Goal: Task Accomplishment & Management: Complete application form

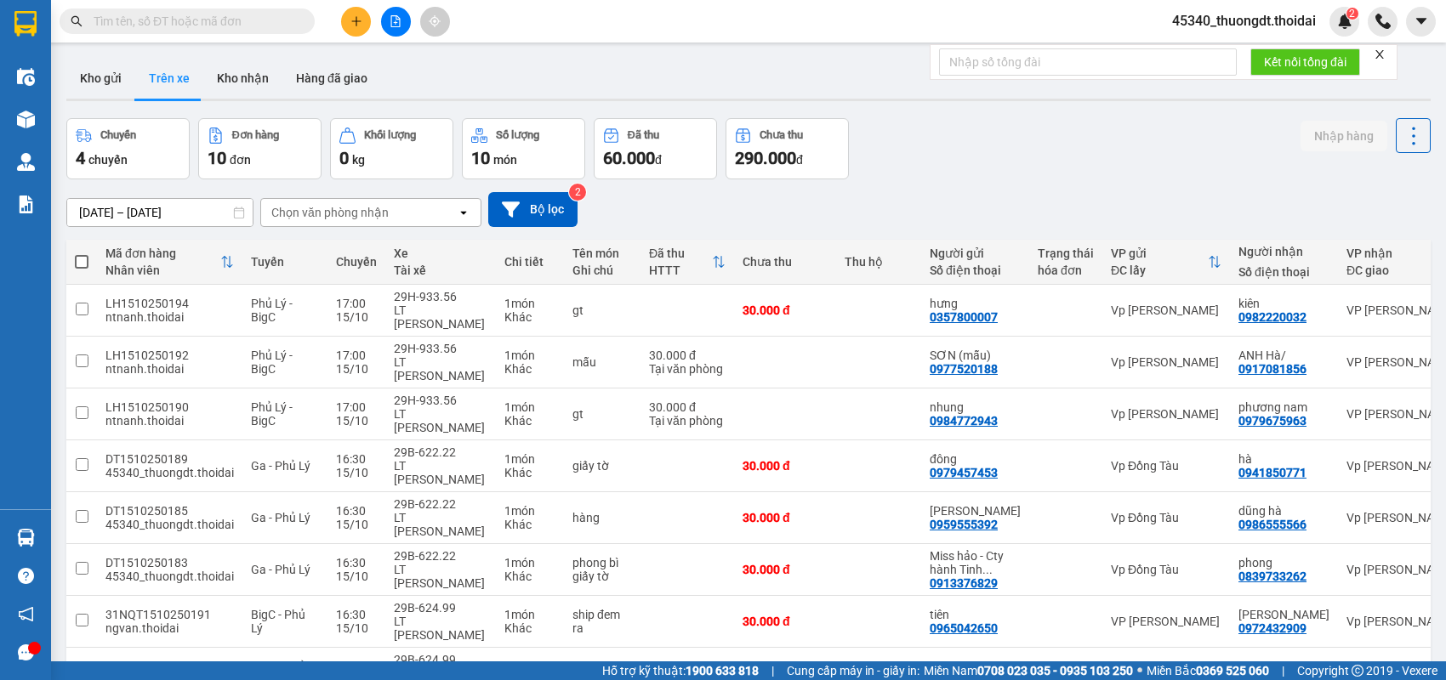
click at [346, 31] on button at bounding box center [356, 22] width 30 height 30
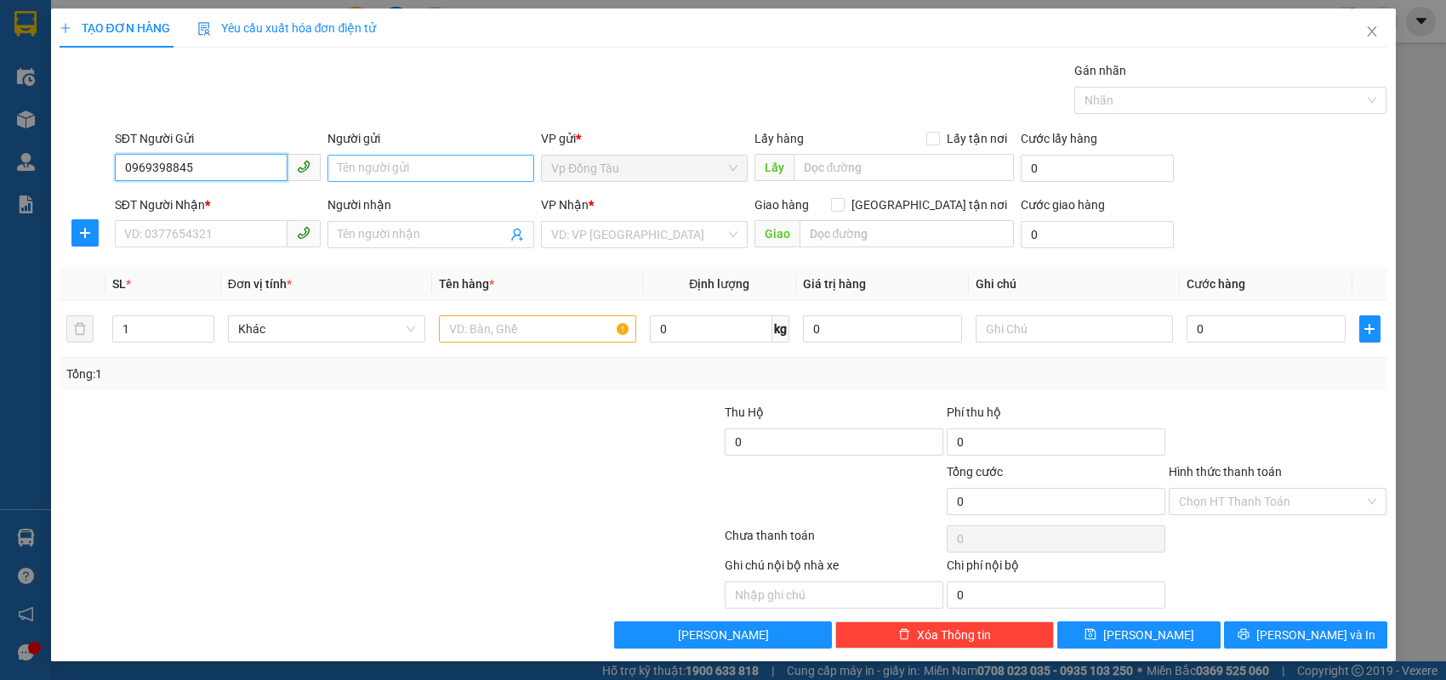
type input "0969398845"
click at [375, 167] on input "Người gửi" at bounding box center [430, 168] width 207 height 27
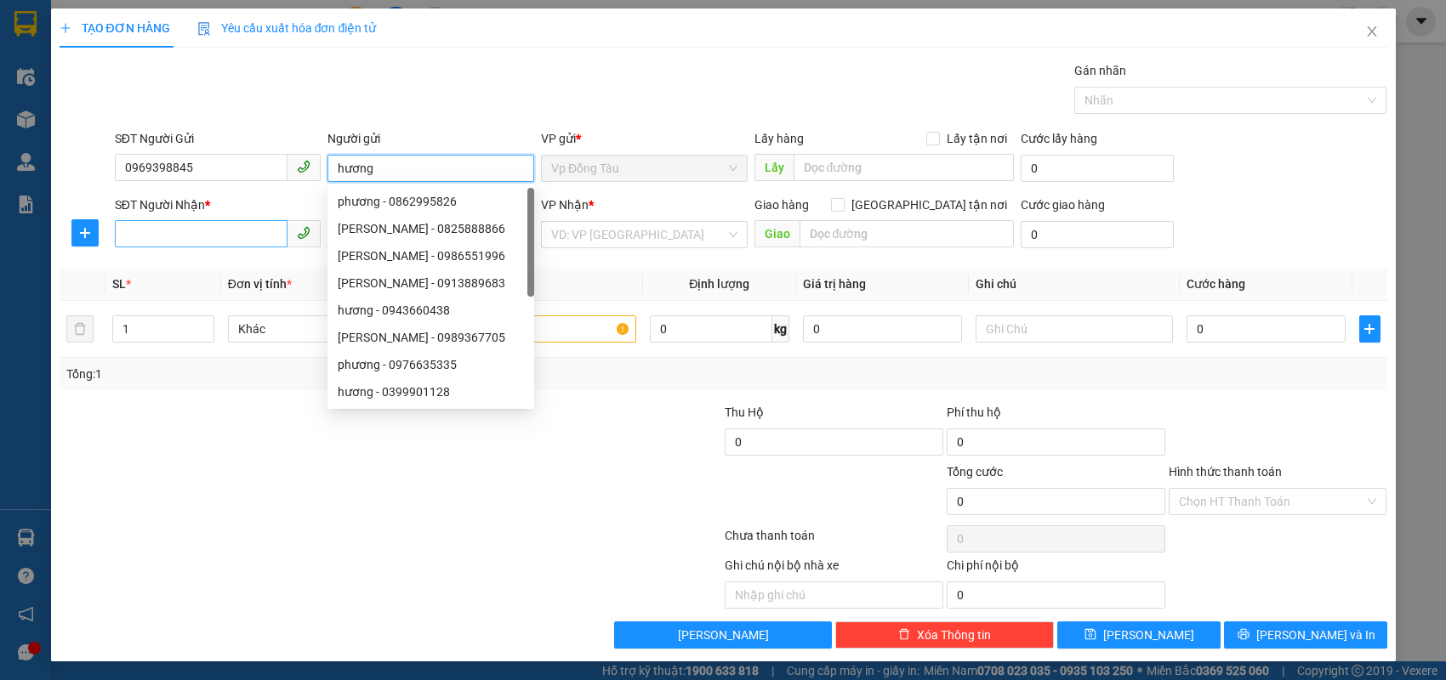
type input "hương"
click at [252, 245] on input "SĐT Người Nhận *" at bounding box center [201, 233] width 173 height 27
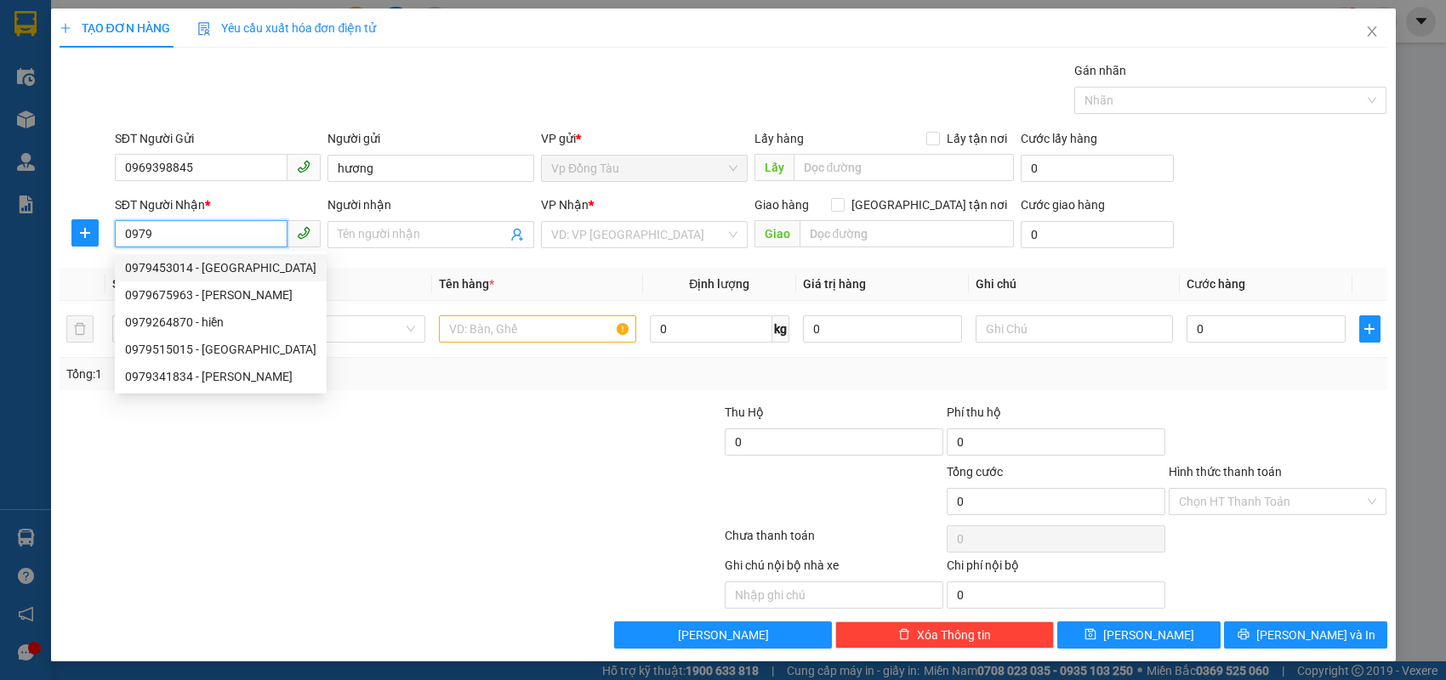
click at [272, 262] on div "0979453014 - [GEOGRAPHIC_DATA]" at bounding box center [220, 268] width 191 height 19
type input "0979453014"
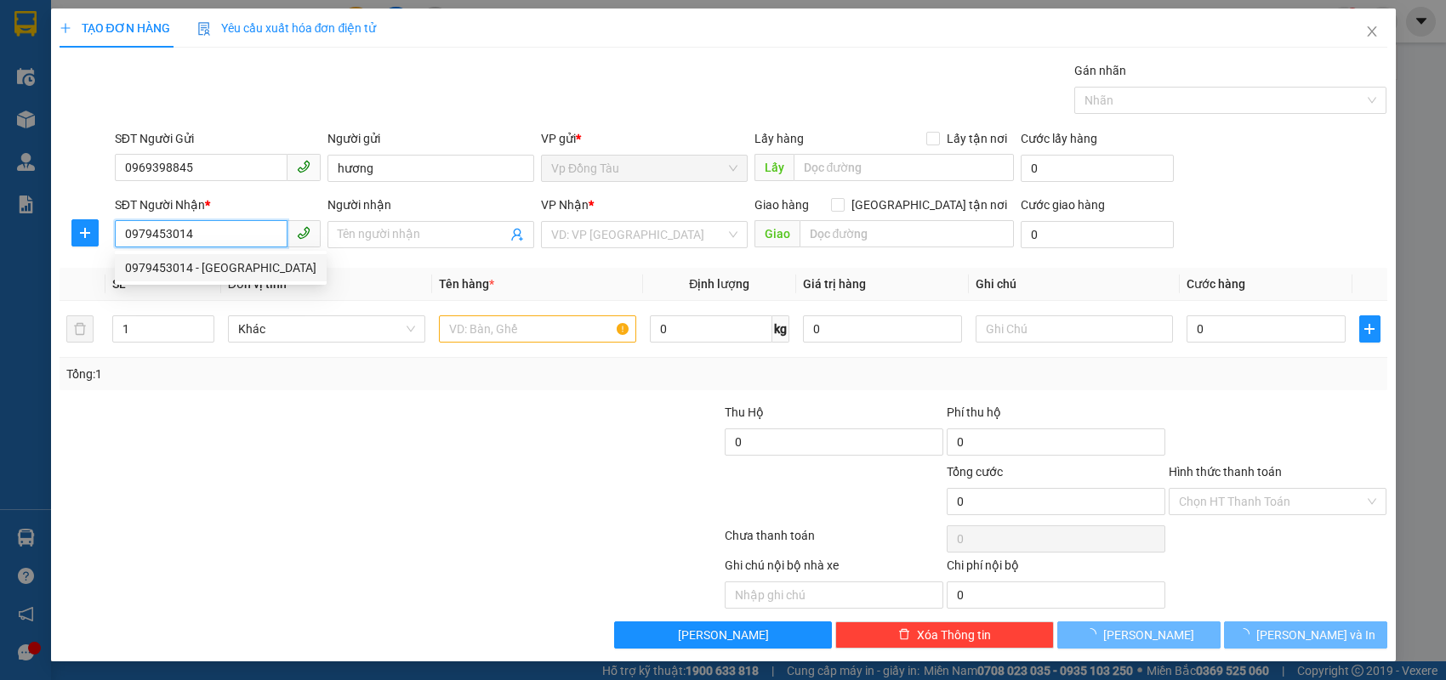
type input "Lan anh"
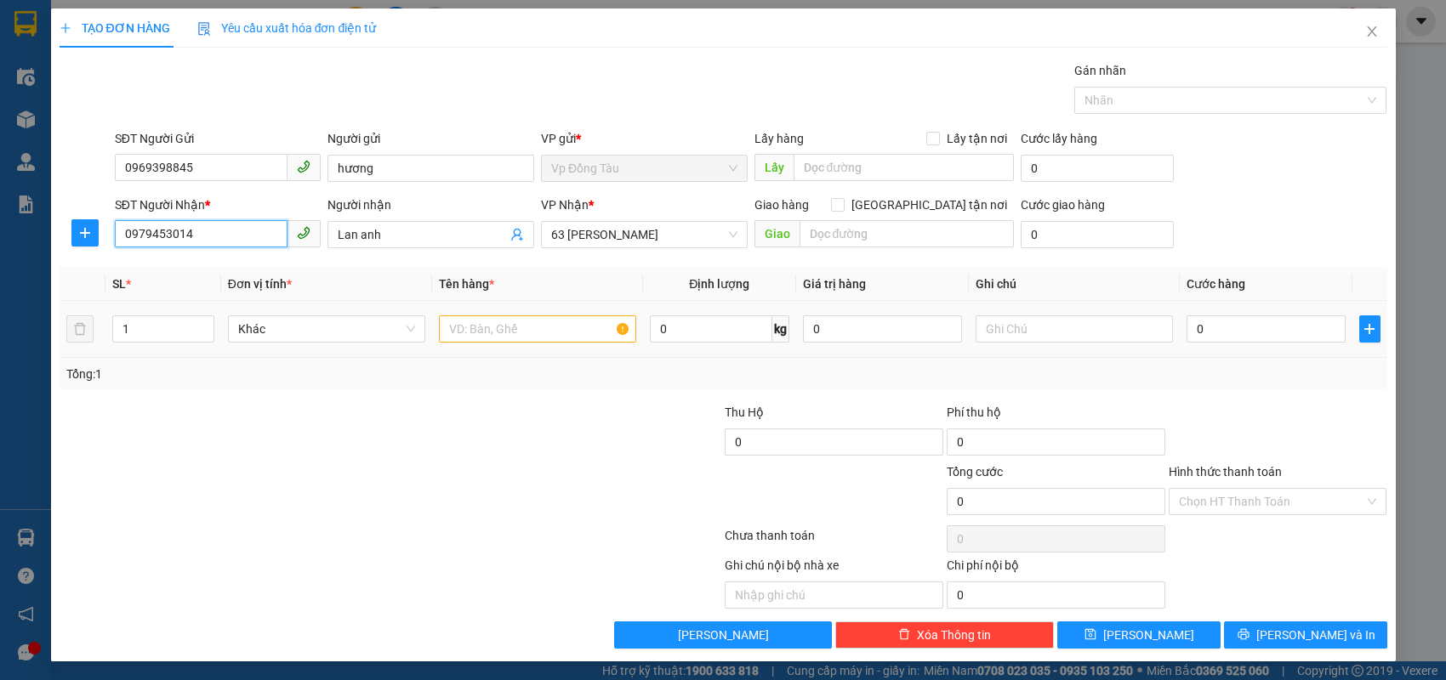
type input "0979453014"
click at [460, 328] on input "text" at bounding box center [537, 329] width 197 height 27
type input "hàng công nghệ"
click at [1252, 331] on input "0" at bounding box center [1265, 329] width 159 height 27
type input "4"
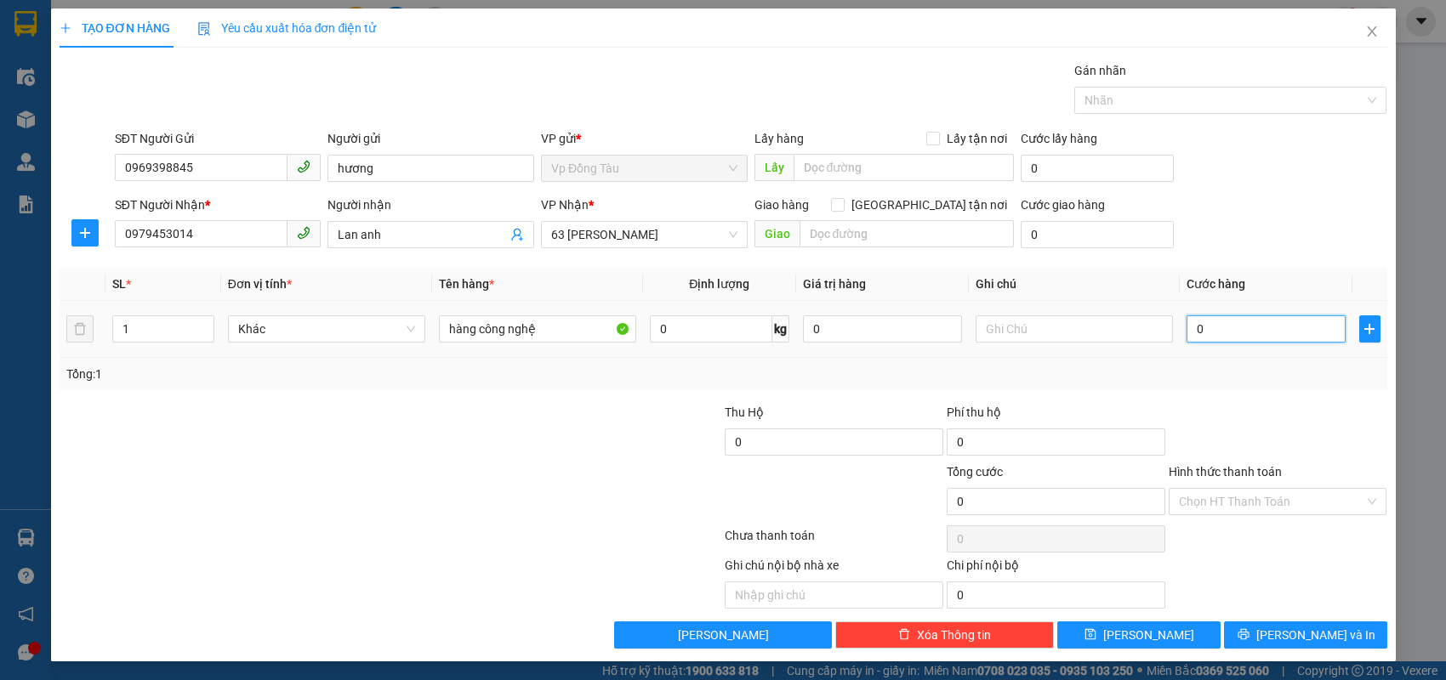
type input "4"
type input "40"
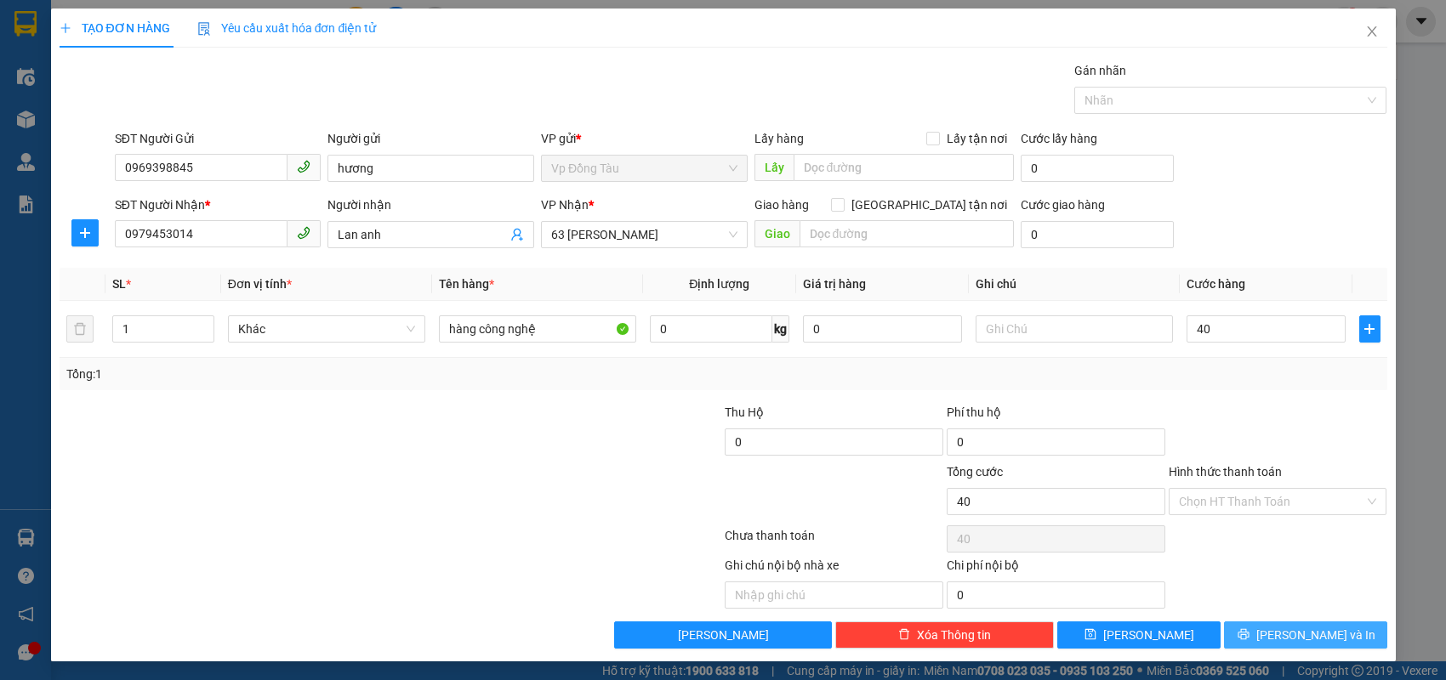
type input "40.000"
click at [1236, 631] on button "[PERSON_NAME] và In" at bounding box center [1305, 635] width 163 height 27
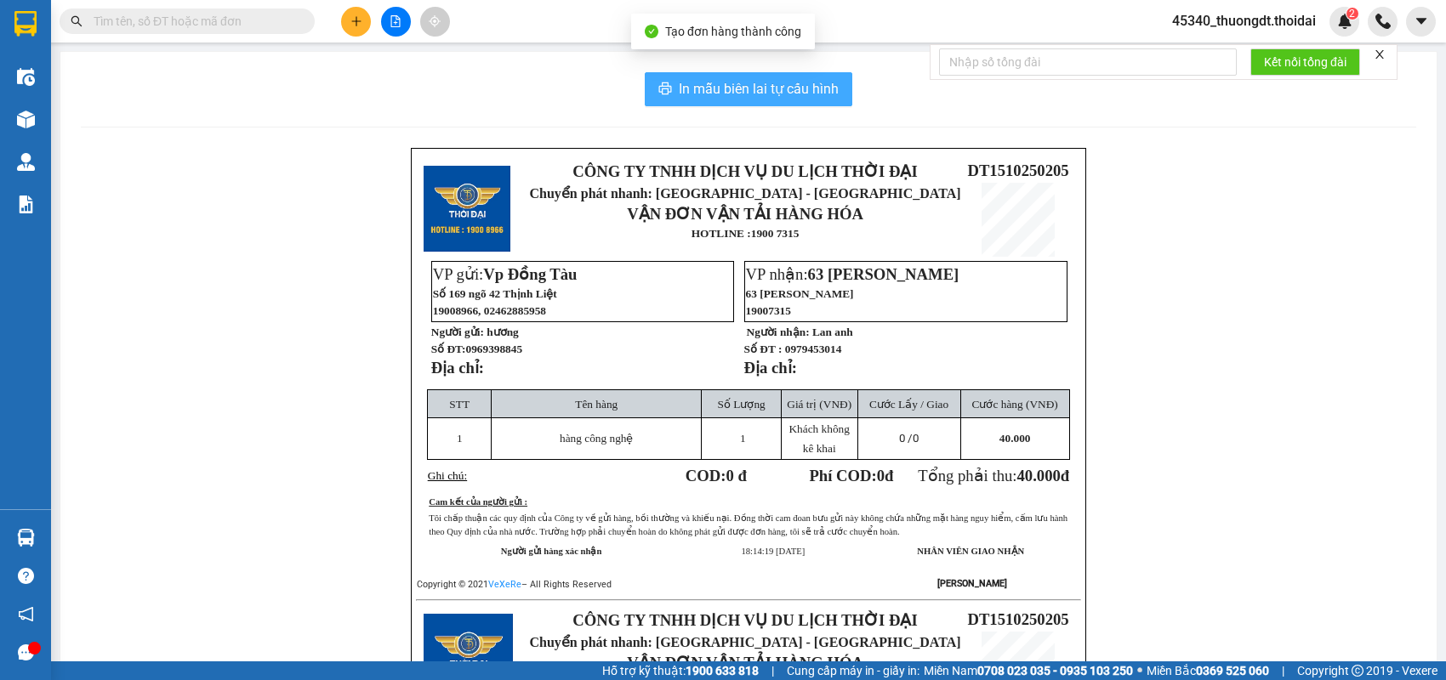
click at [766, 95] on span "In mẫu biên lai tự cấu hình" at bounding box center [759, 88] width 160 height 21
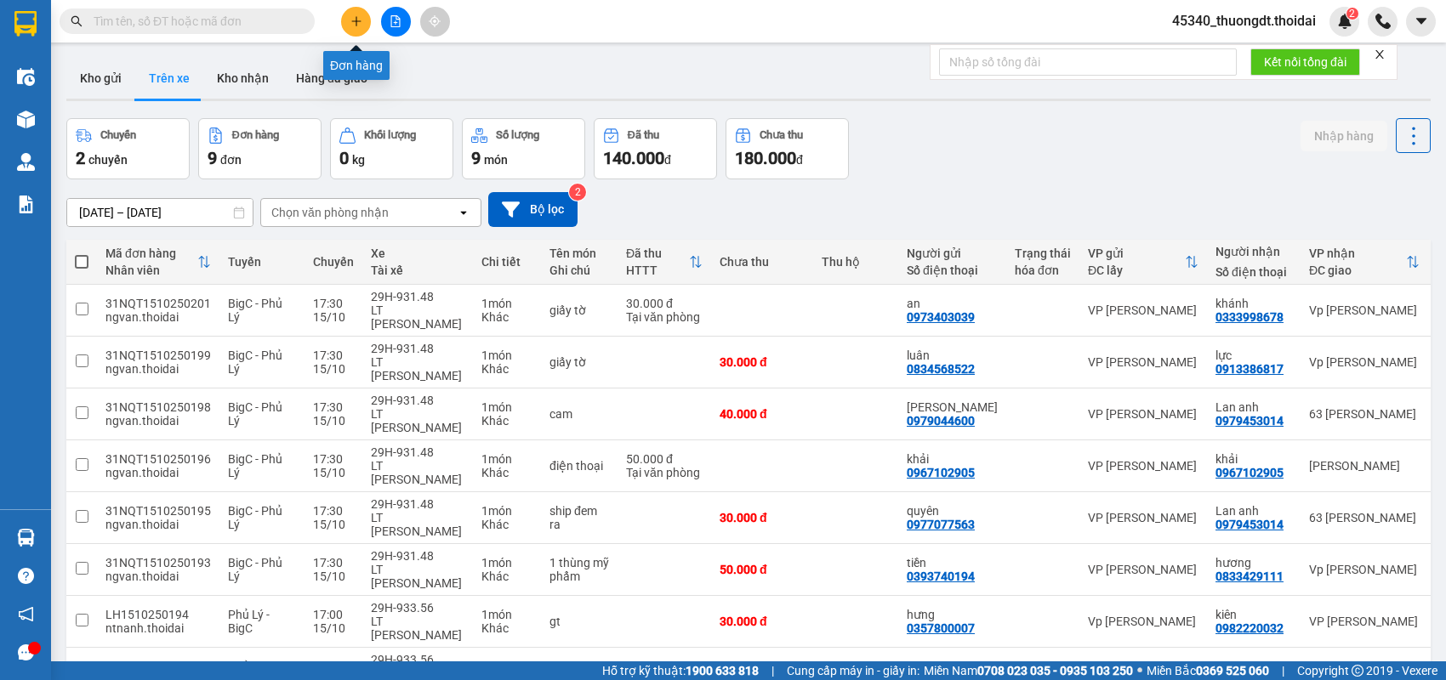
click at [357, 17] on icon "plus" at bounding box center [356, 21] width 12 height 12
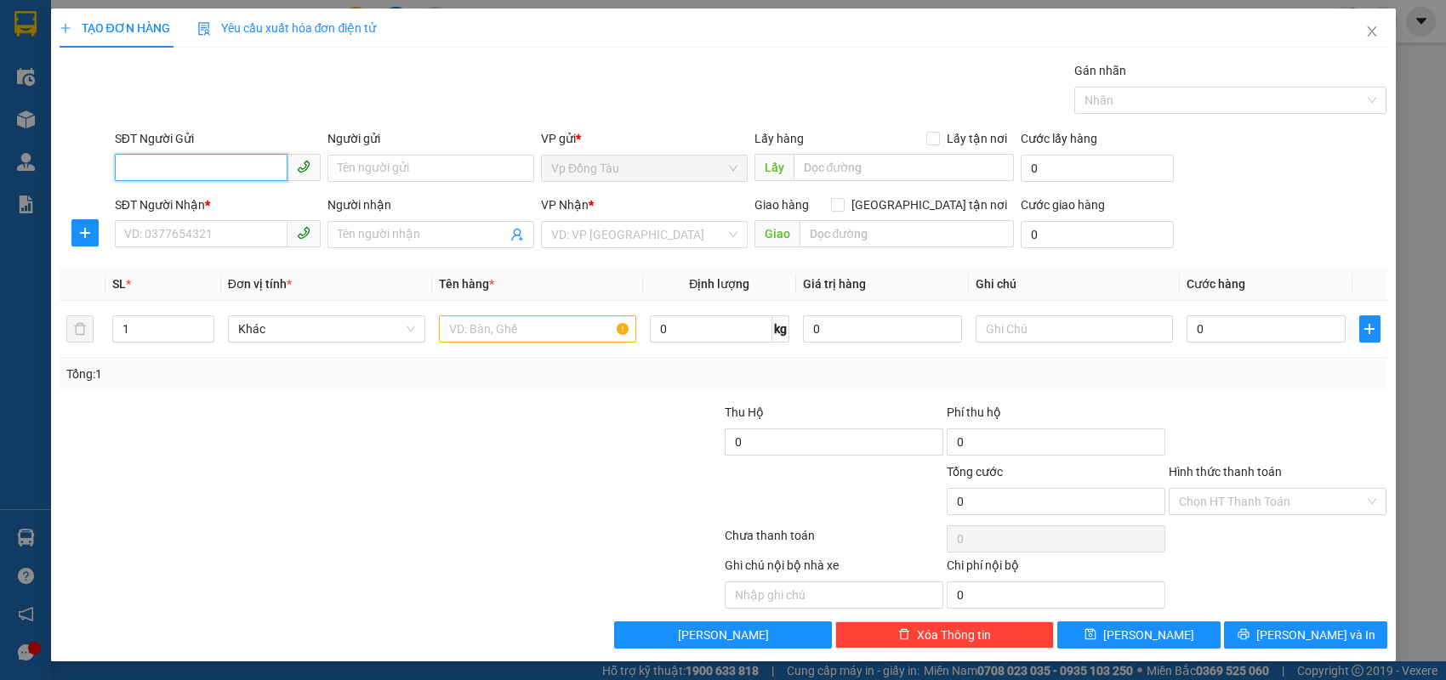
click at [181, 162] on input "SĐT Người Gửi" at bounding box center [201, 167] width 173 height 27
click at [232, 233] on input "SĐT Người Nhận *" at bounding box center [201, 233] width 173 height 27
click at [230, 233] on input "SĐT Người Nhận *" at bounding box center [201, 233] width 173 height 27
click at [215, 170] on input "SĐT Người Gửi" at bounding box center [201, 167] width 173 height 27
click at [215, 239] on input "SĐT Người Nhận *" at bounding box center [201, 233] width 173 height 27
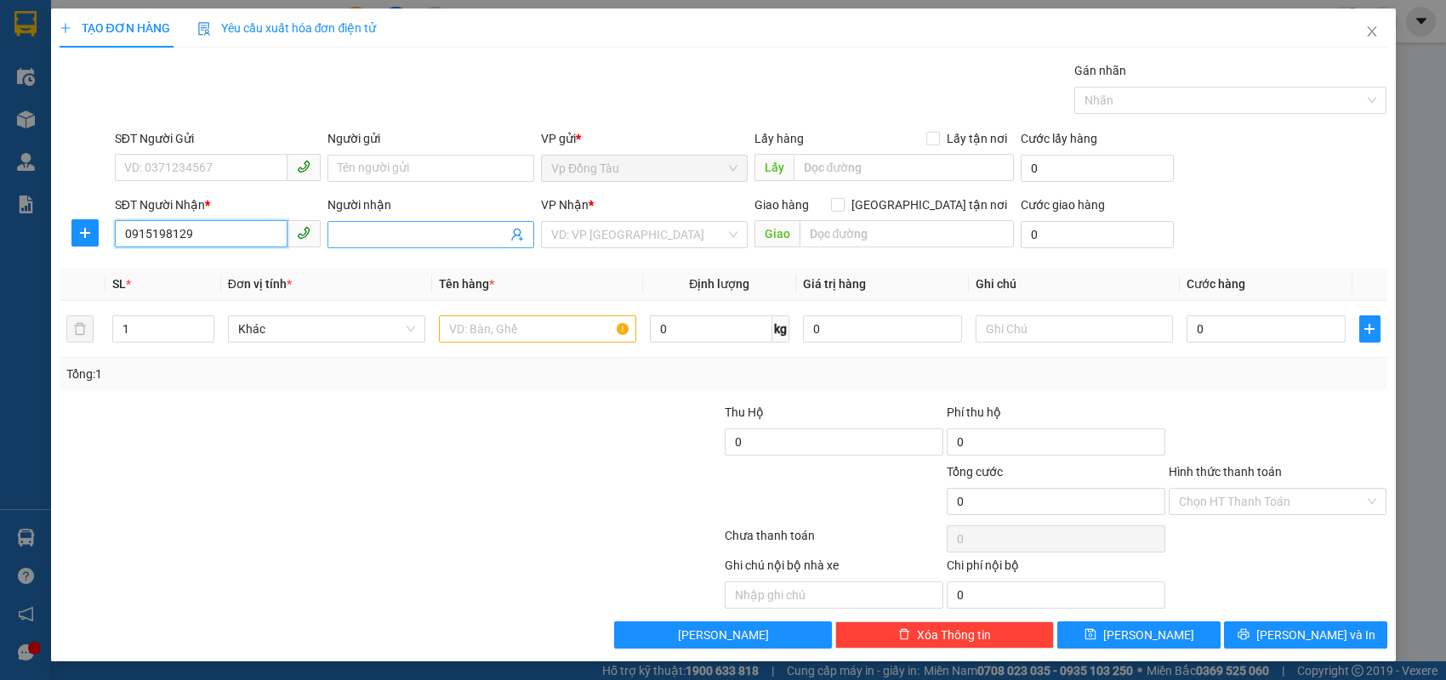
type input "0915198129"
click at [361, 227] on input "Người nhận" at bounding box center [422, 234] width 169 height 19
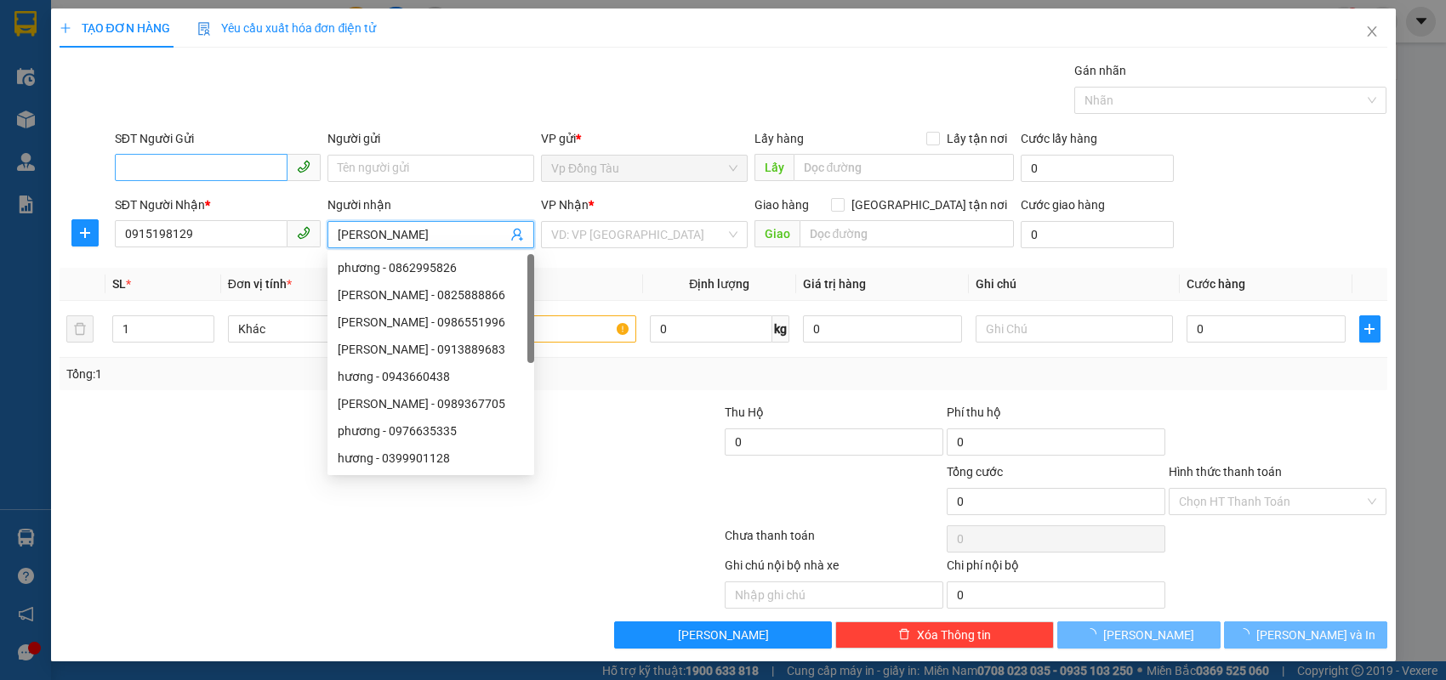
type input "[PERSON_NAME]"
click at [193, 173] on input "SĐT Người Gửi" at bounding box center [201, 167] width 173 height 27
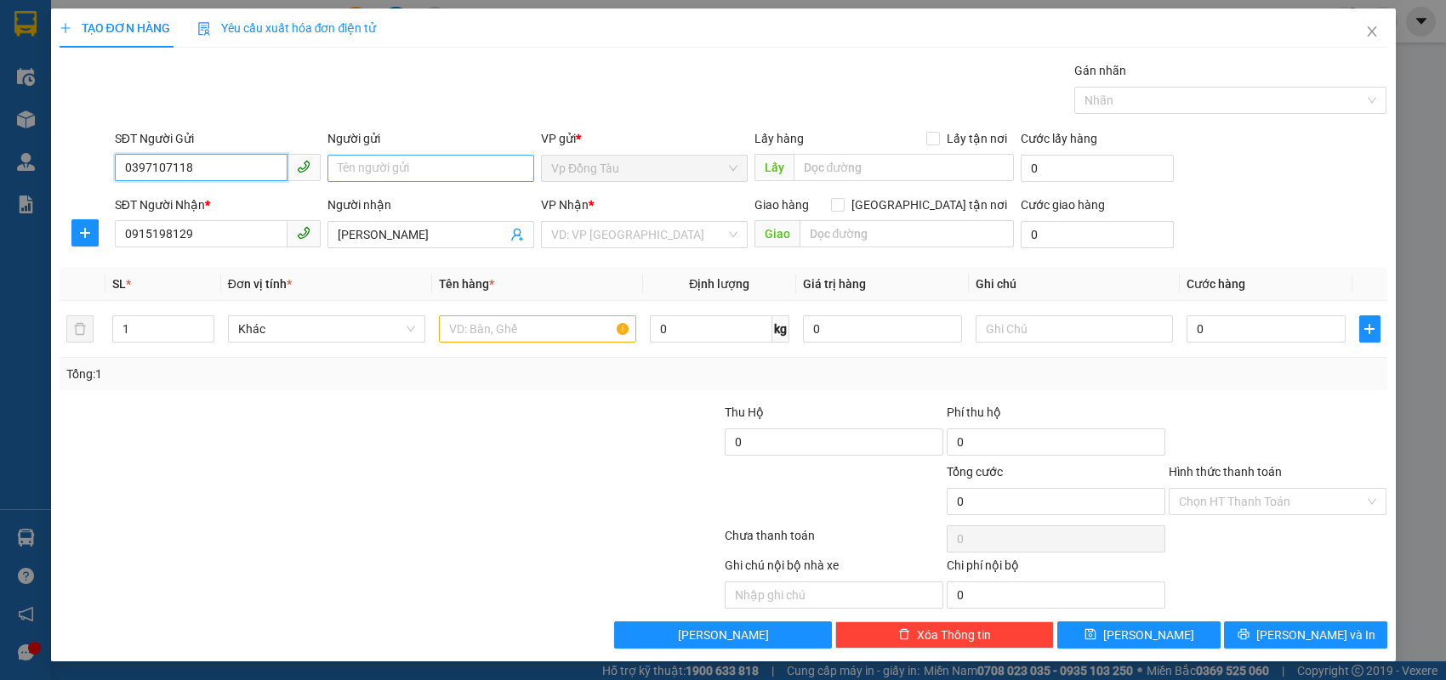
type input "0397107118"
click at [372, 167] on input "Người gửi" at bounding box center [430, 168] width 207 height 27
type input "[PERSON_NAME]"
click at [589, 243] on input "search" at bounding box center [638, 235] width 174 height 26
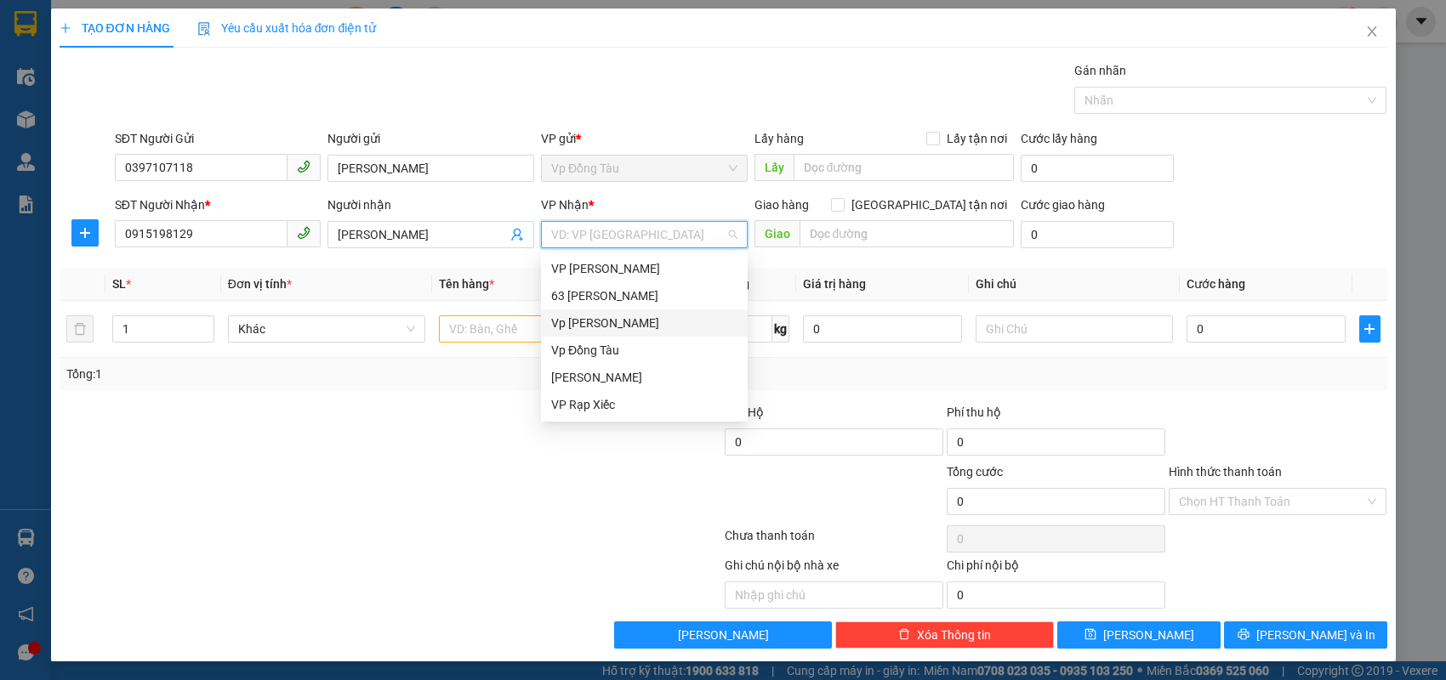
click at [574, 319] on div "Vp [PERSON_NAME]" at bounding box center [644, 323] width 186 height 19
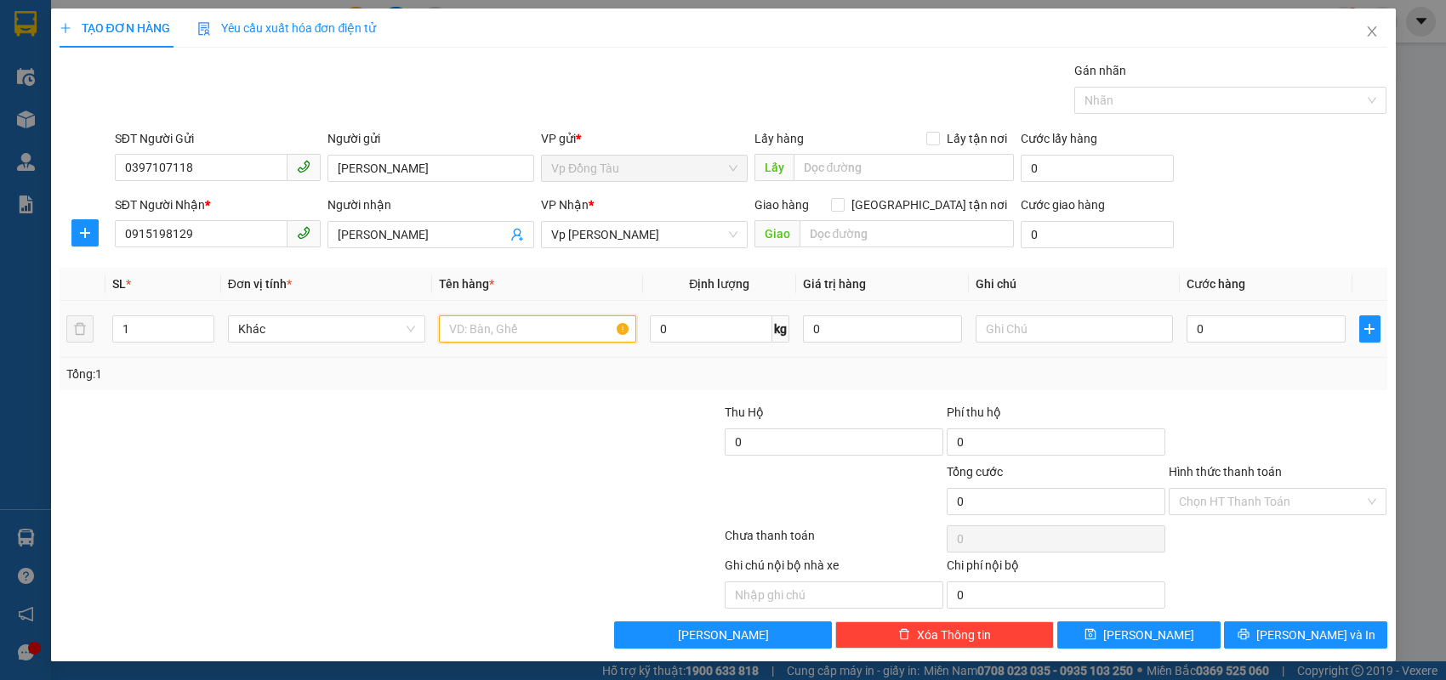
click at [516, 333] on input "text" at bounding box center [537, 329] width 197 height 27
type input "giấy tờ"
click at [1215, 335] on input "0" at bounding box center [1265, 329] width 159 height 27
type input "3"
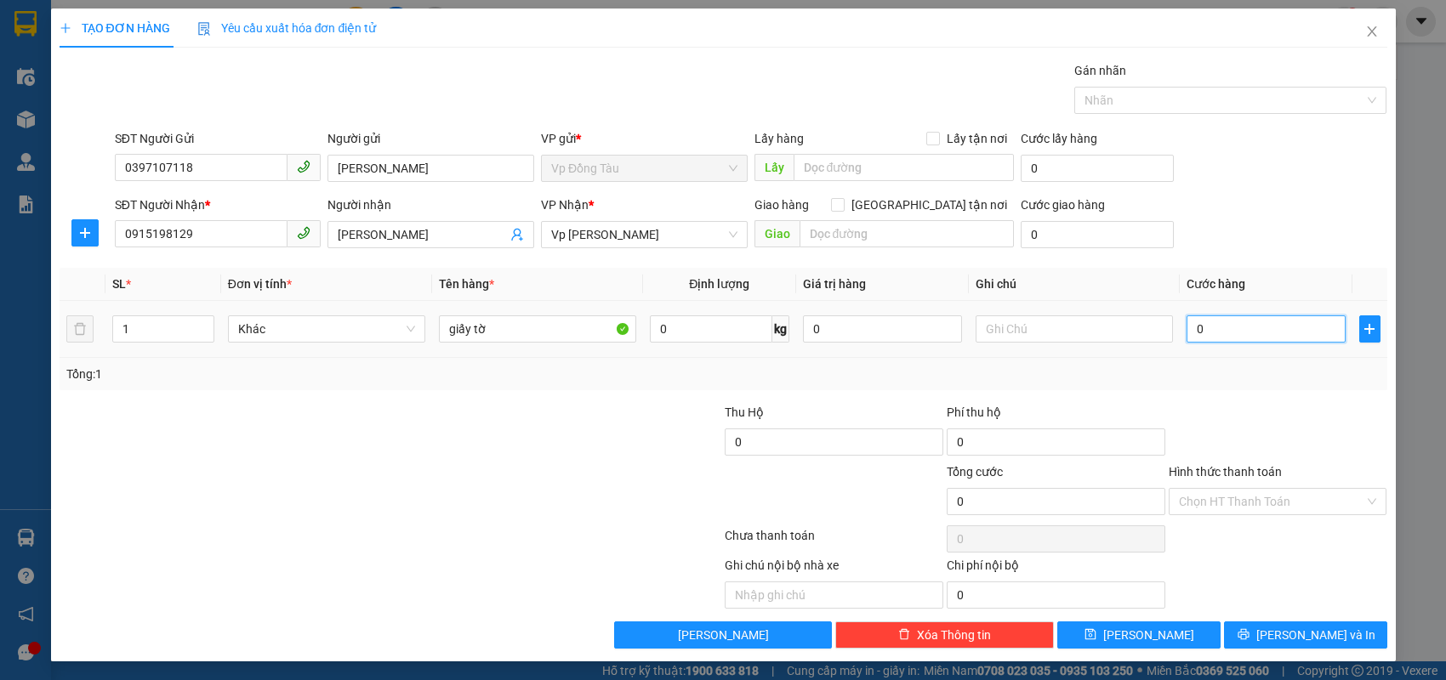
type input "3"
type input "30"
type input "30.000"
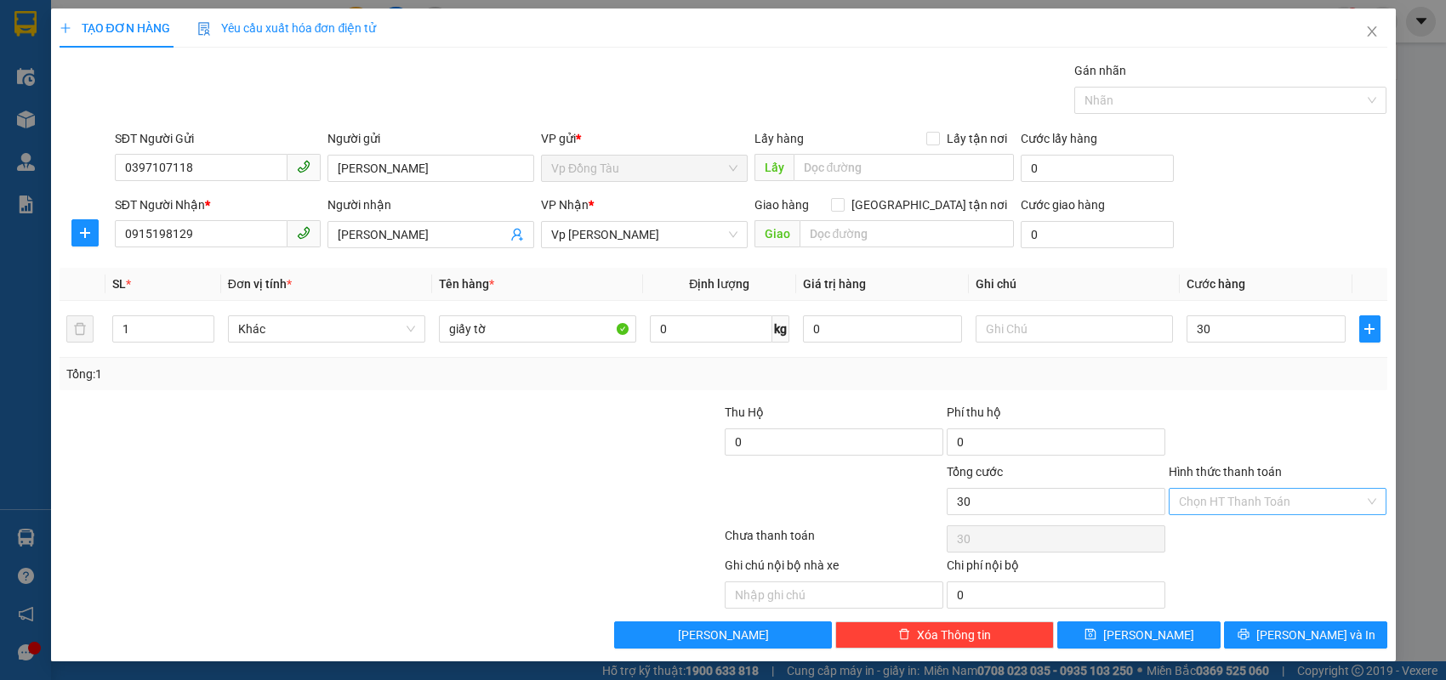
type input "30.000"
click at [1210, 494] on input "Hình thức thanh toán" at bounding box center [1272, 502] width 186 height 26
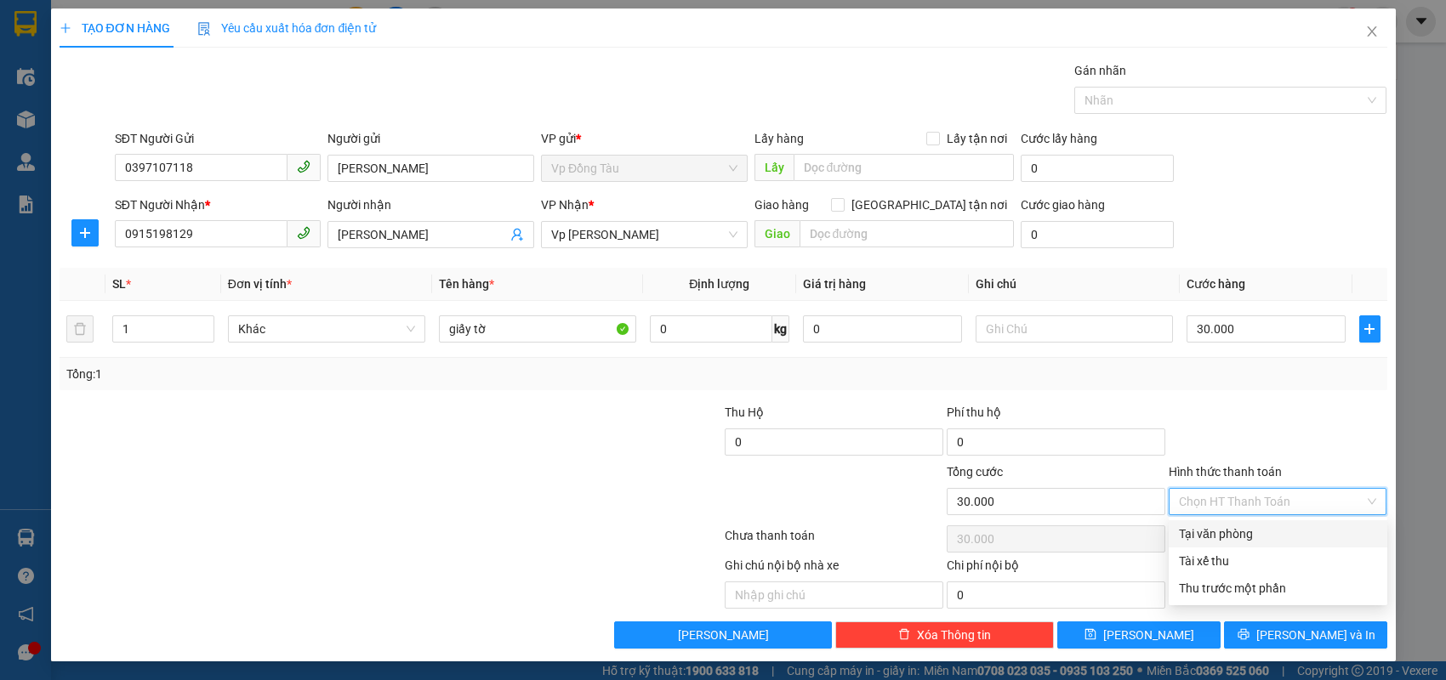
click at [1206, 539] on div "Tại văn phòng" at bounding box center [1278, 534] width 198 height 19
type input "0"
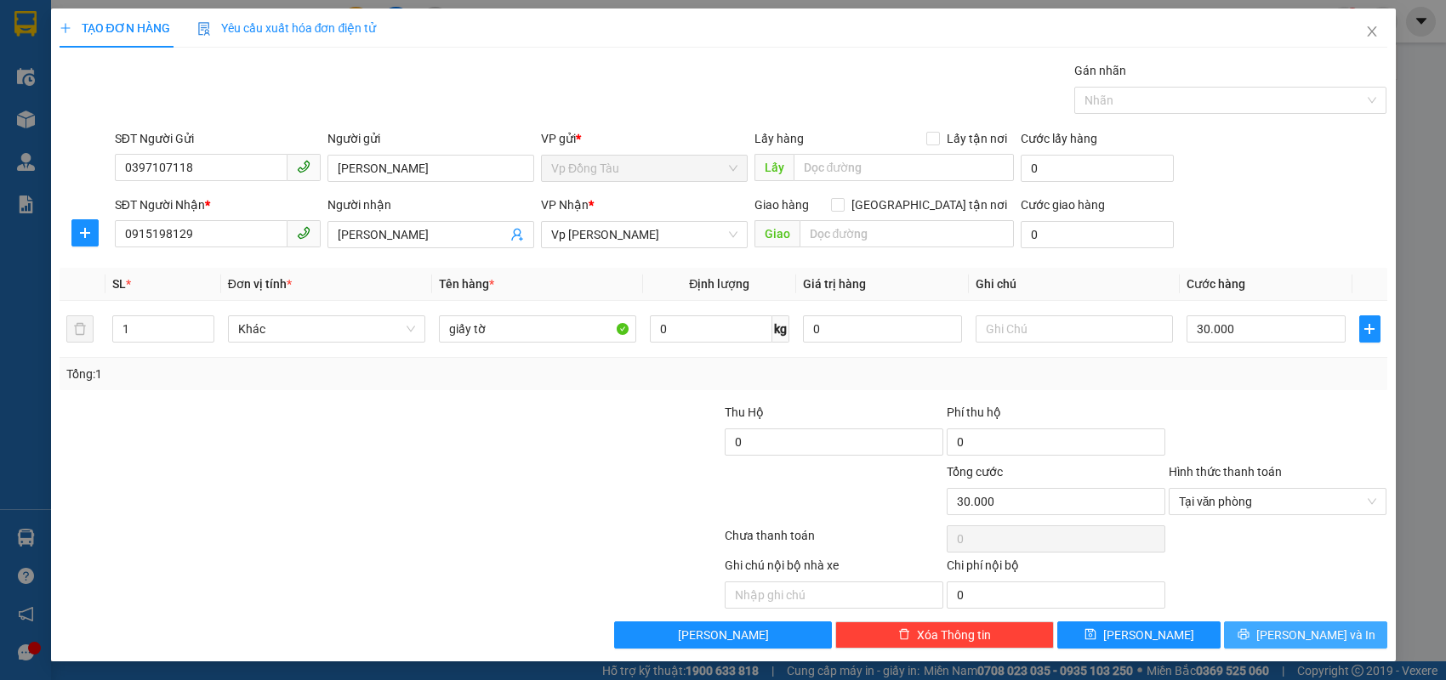
click at [1258, 635] on button "[PERSON_NAME] và In" at bounding box center [1305, 635] width 163 height 27
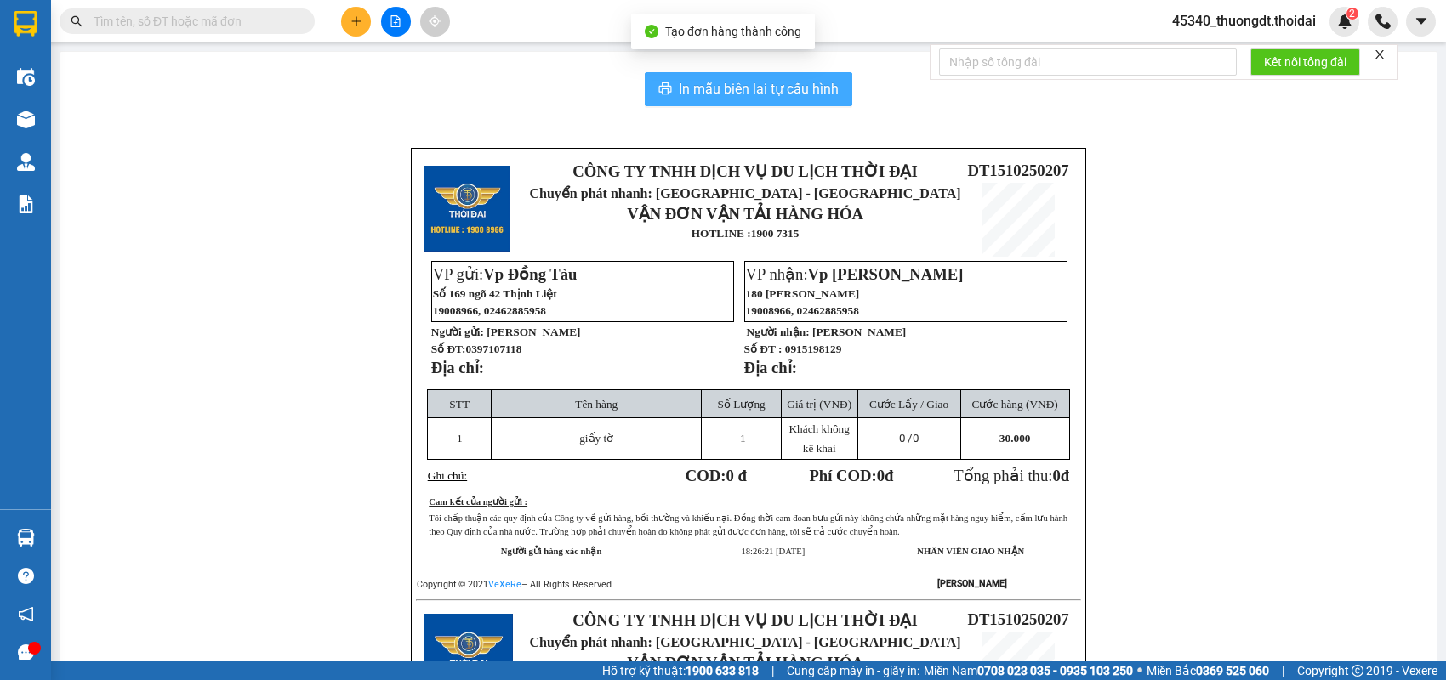
click at [814, 88] on span "In mẫu biên lai tự cấu hình" at bounding box center [759, 88] width 160 height 21
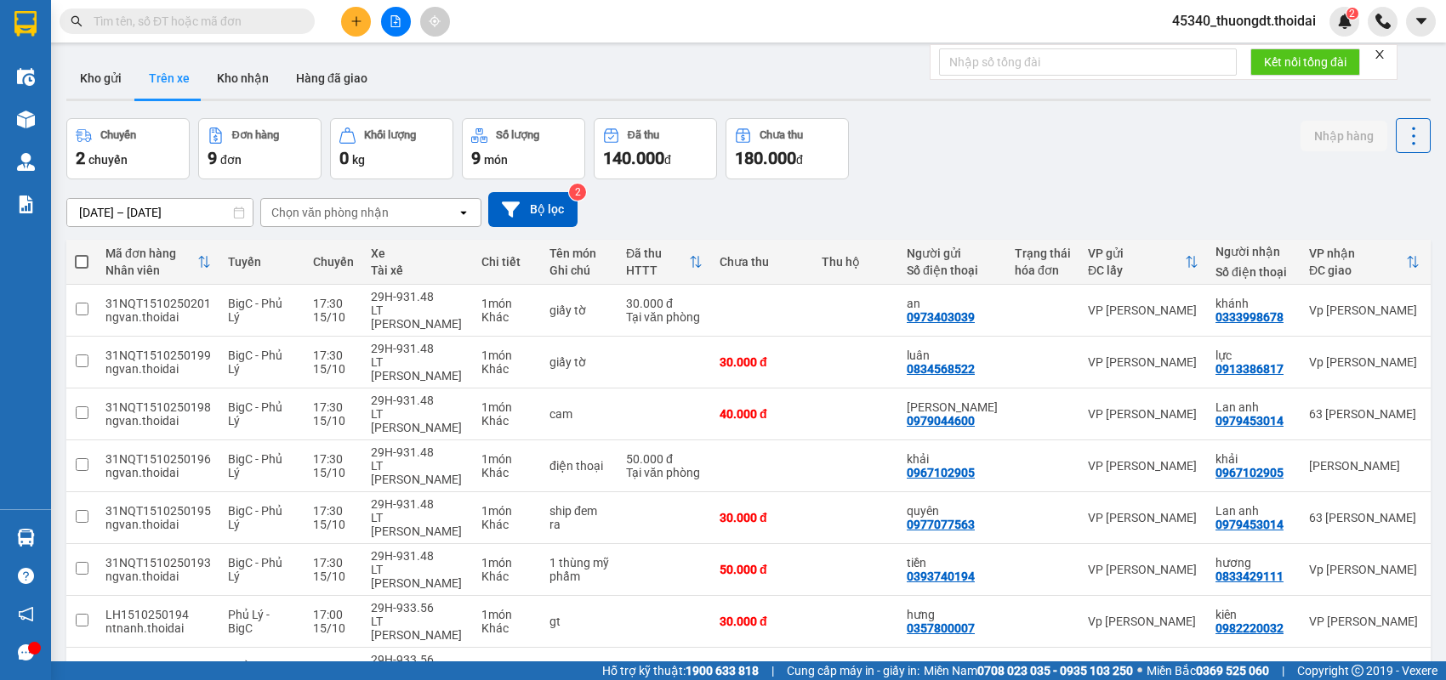
click at [120, 102] on div "Kho gửi Trên xe Kho nhận Hàng đã giao" at bounding box center [748, 80] width 1364 height 45
click at [116, 85] on button "Kho gửi" at bounding box center [100, 78] width 69 height 41
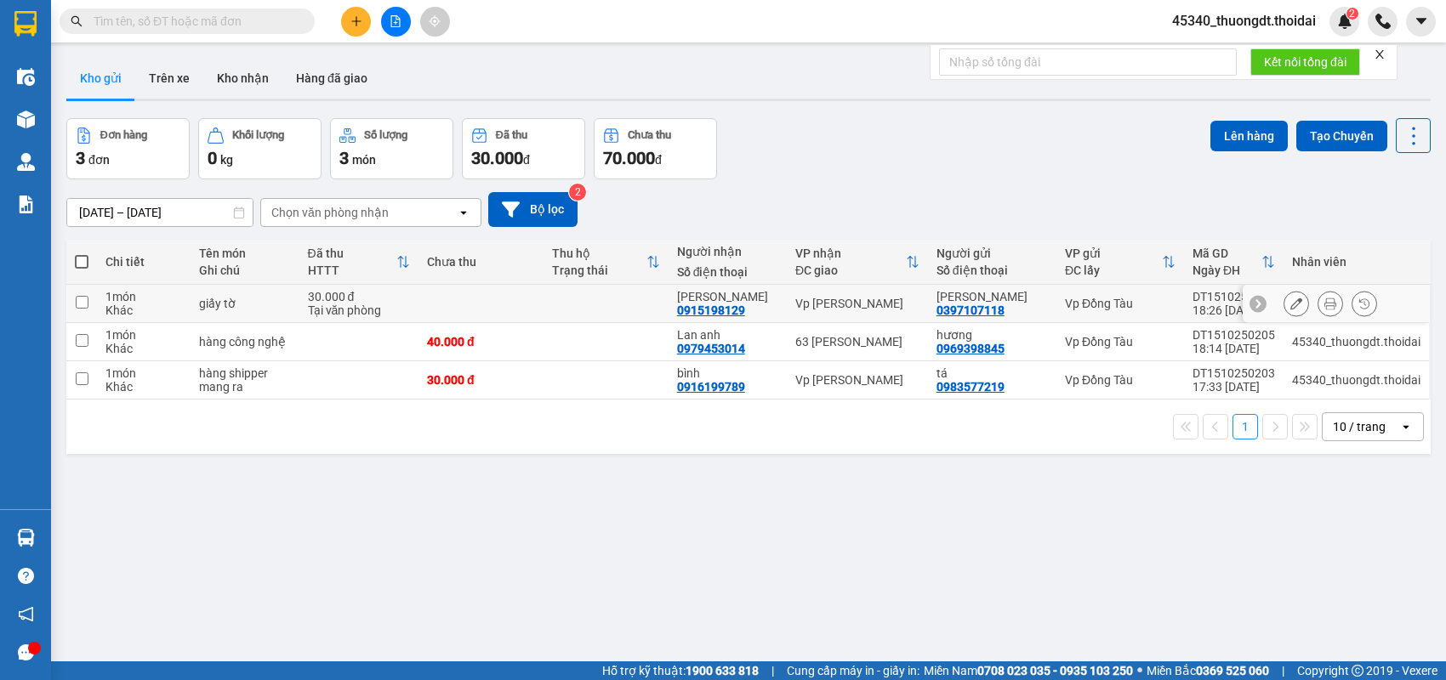
click at [333, 290] on div "30.000 đ" at bounding box center [359, 297] width 103 height 14
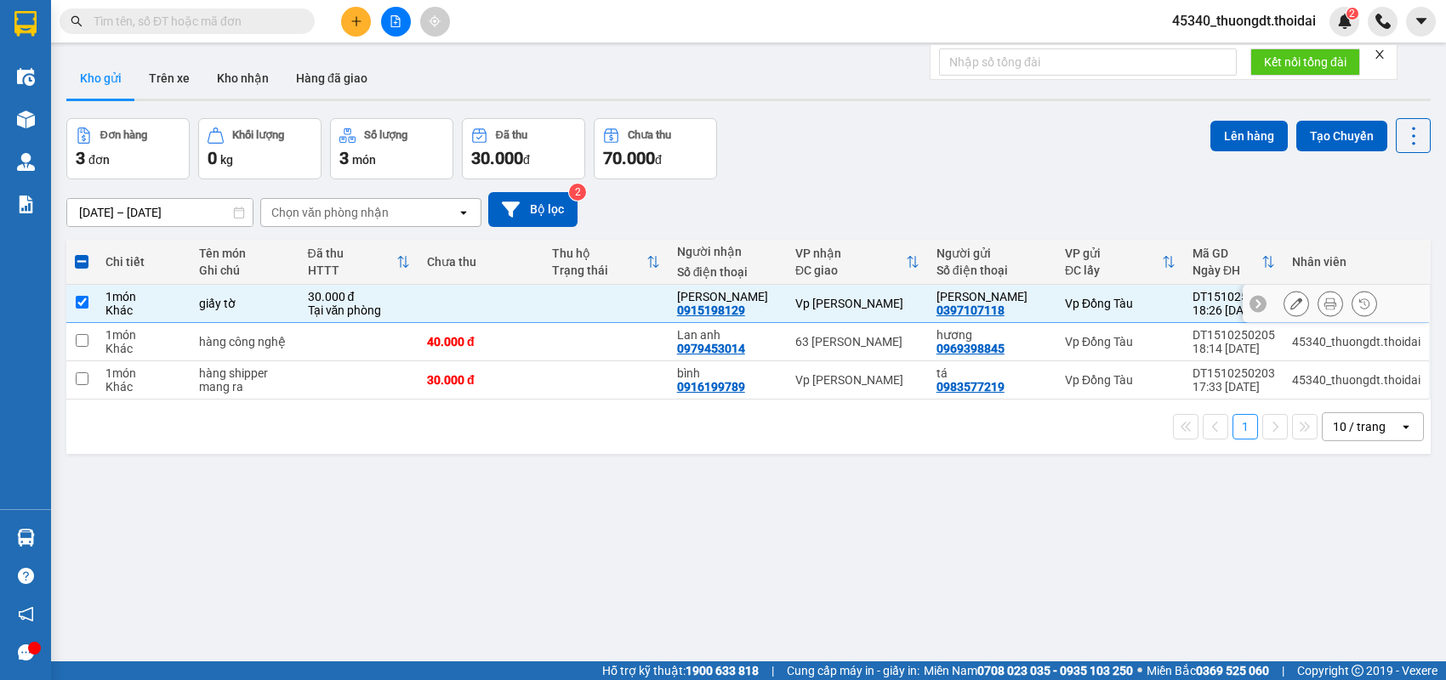
click at [291, 307] on div "giấy tờ" at bounding box center [245, 304] width 92 height 14
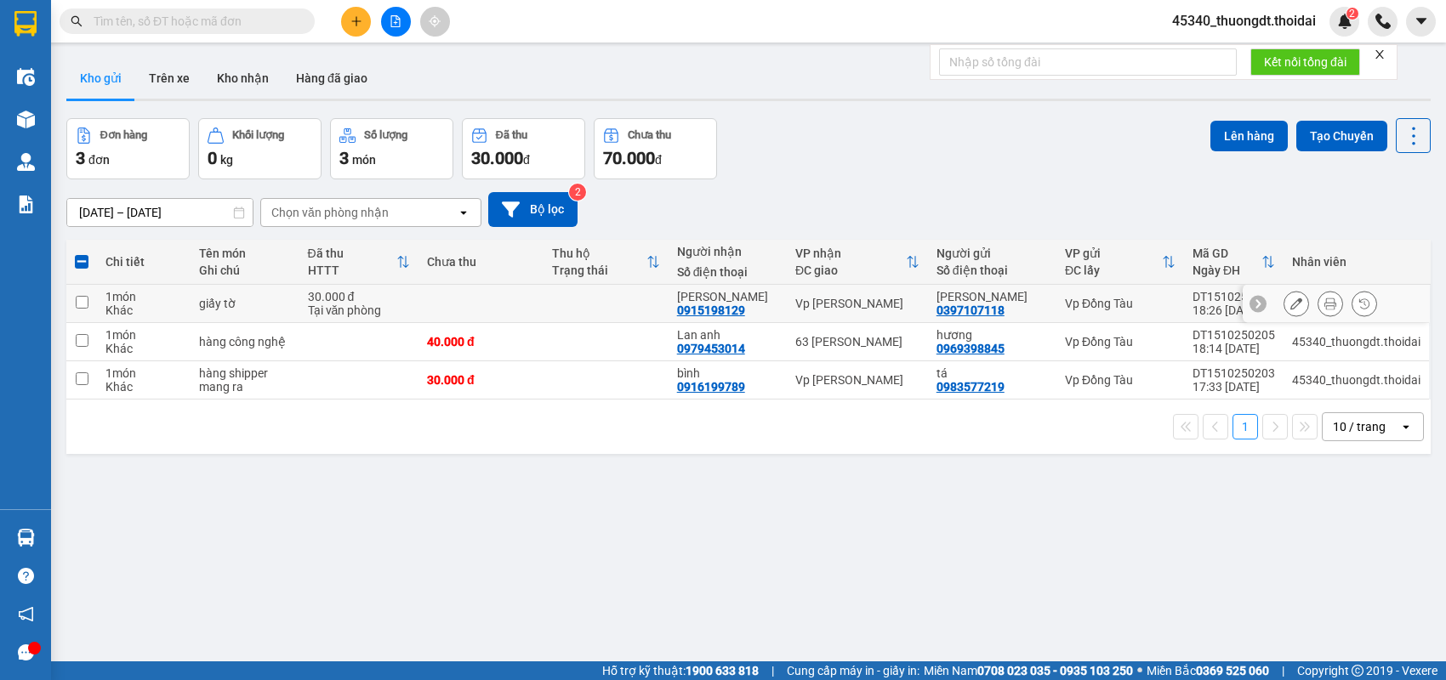
checkbox input "false"
click at [278, 342] on div "hàng công nghệ" at bounding box center [245, 342] width 92 height 14
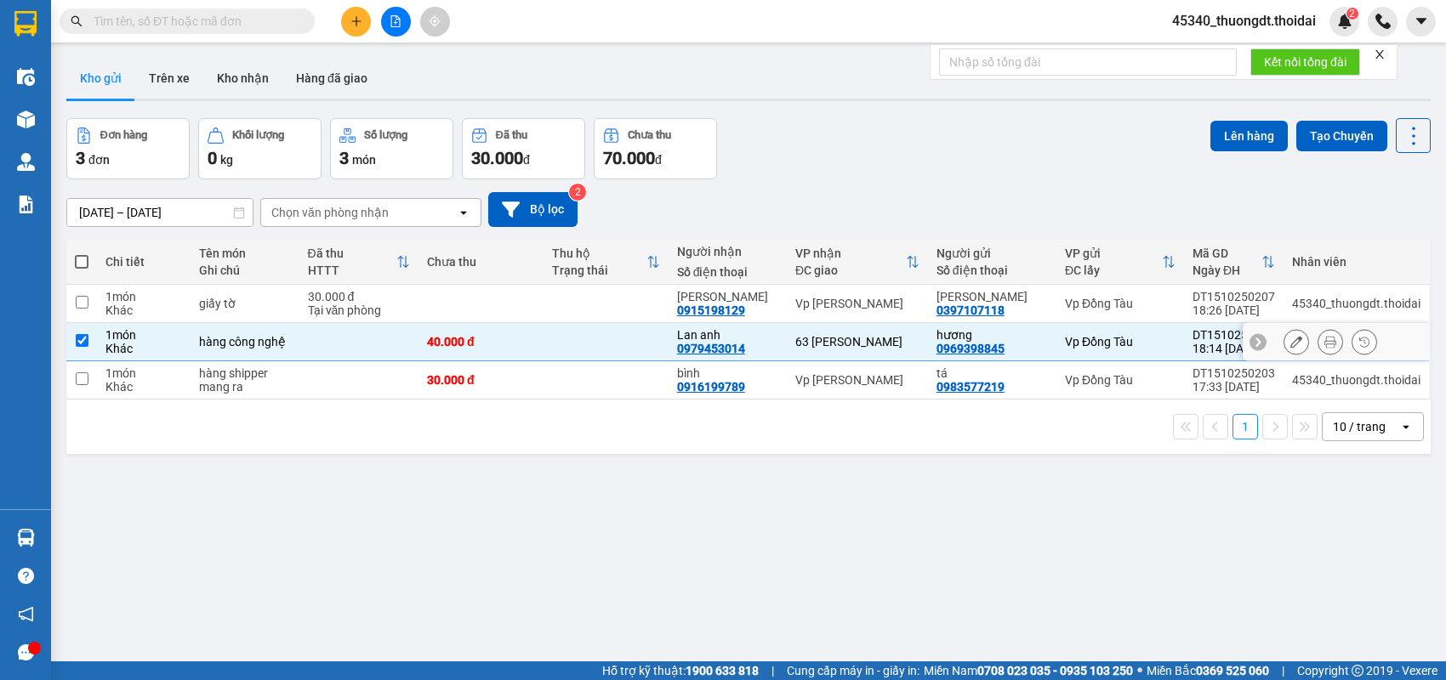
checkbox input "true"
click at [262, 391] on div "hàng shipper mang ra" at bounding box center [245, 380] width 92 height 27
checkbox input "true"
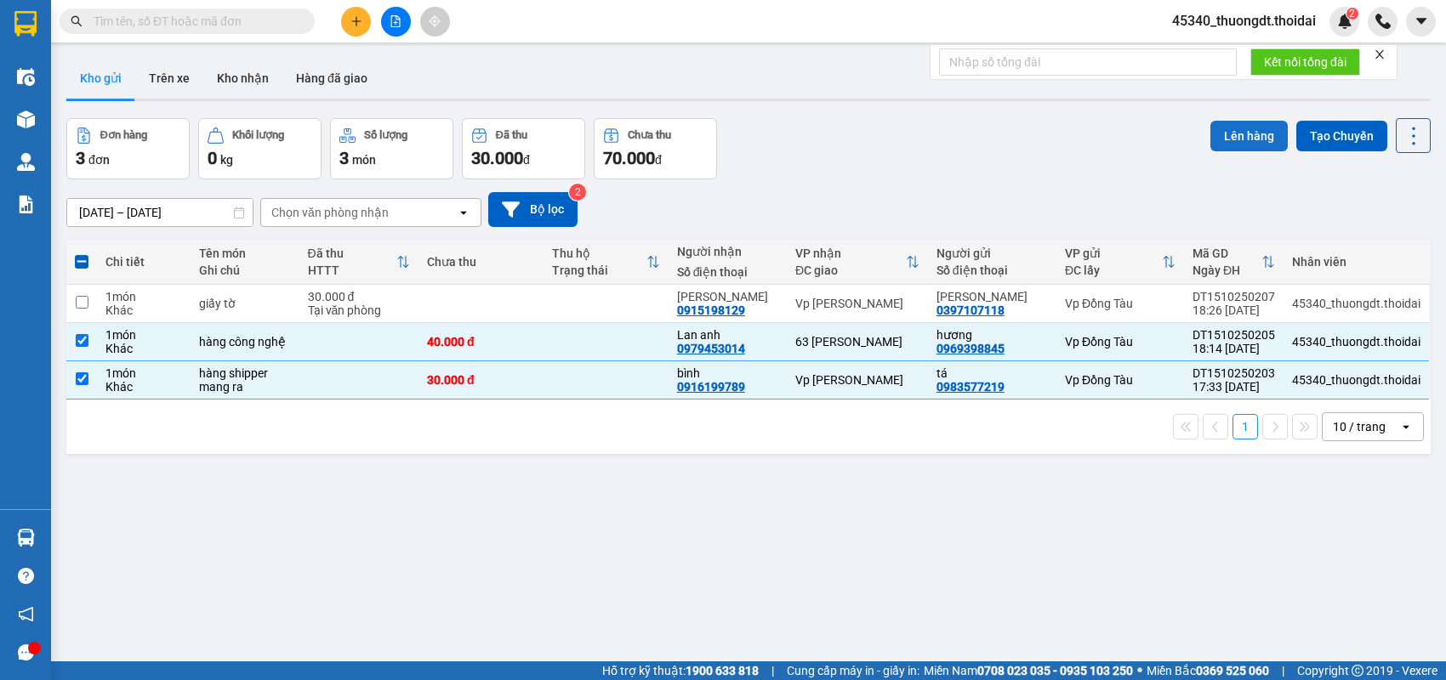
click at [1221, 148] on button "Lên hàng" at bounding box center [1248, 136] width 77 height 31
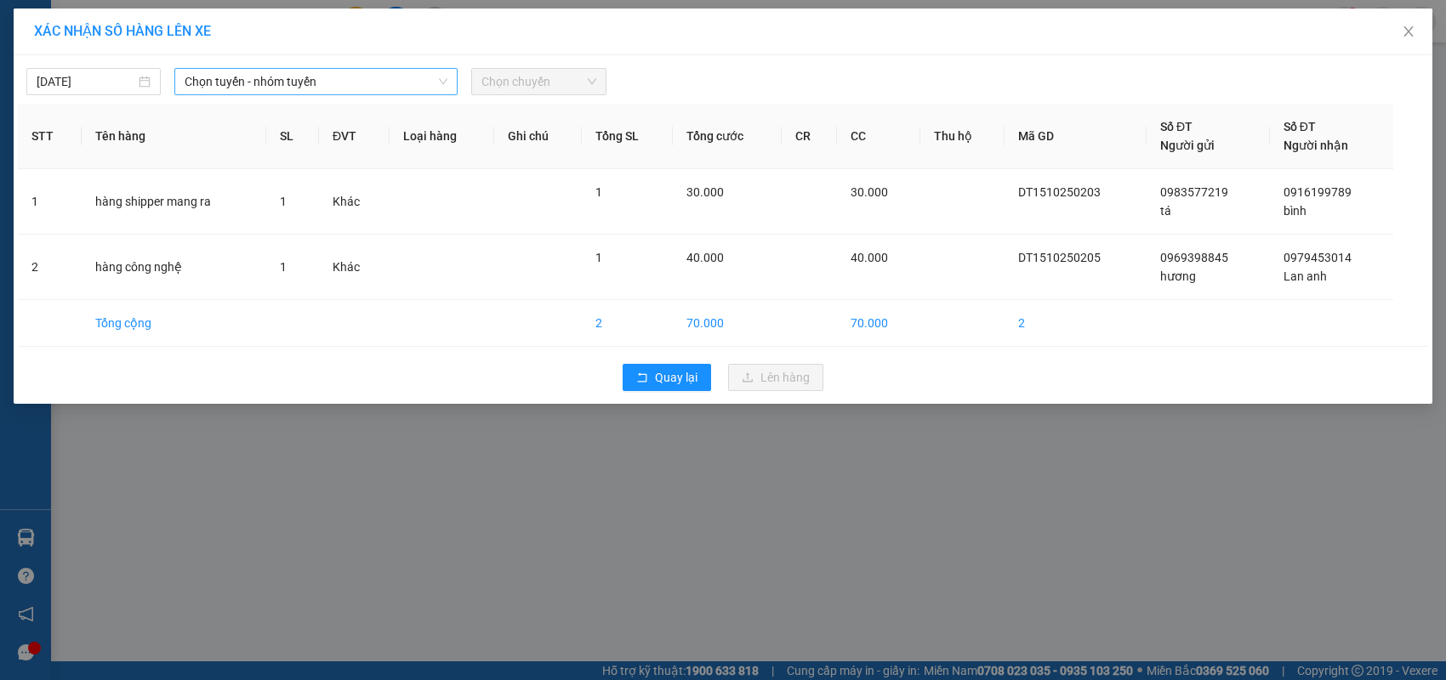
drag, startPoint x: 399, startPoint y: 80, endPoint x: 393, endPoint y: 90, distance: 11.8
click at [398, 80] on span "Chọn tuyến - nhóm tuyến" at bounding box center [316, 82] width 263 height 26
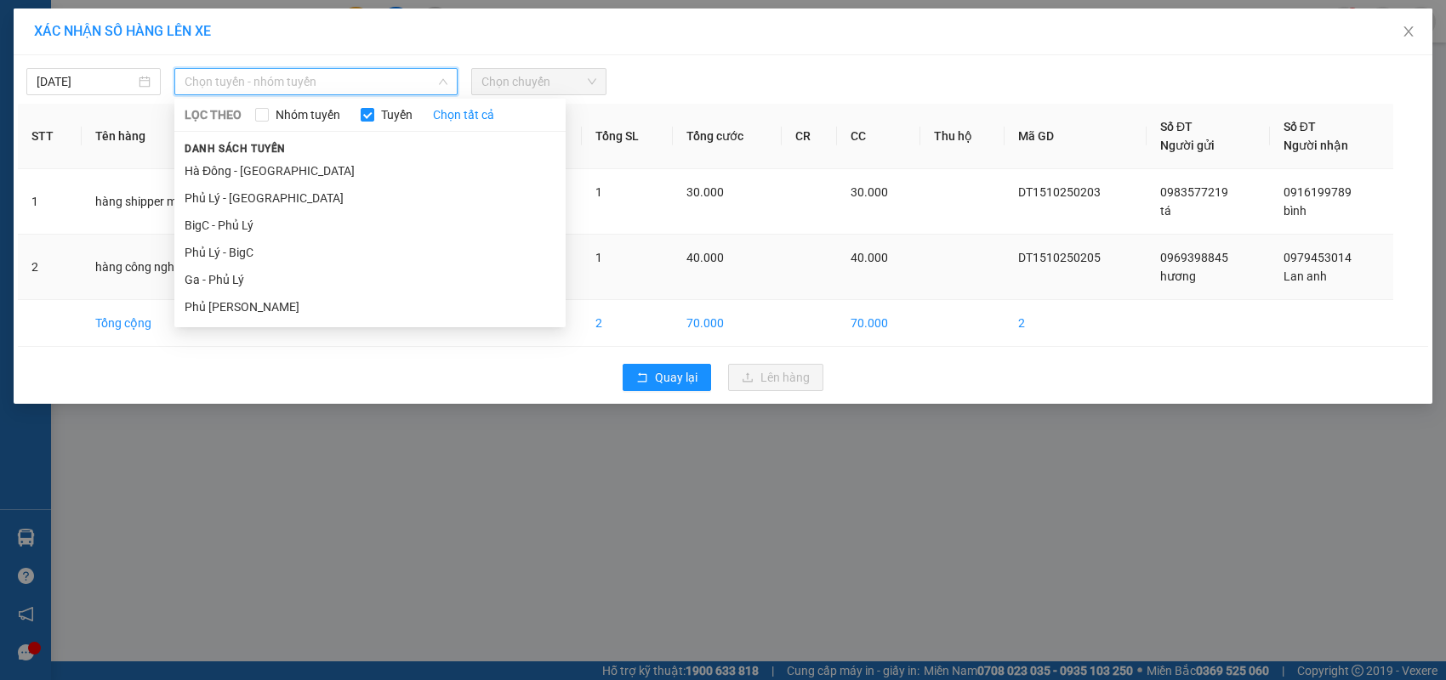
click at [285, 281] on li "Ga - Phủ Lý" at bounding box center [369, 279] width 391 height 27
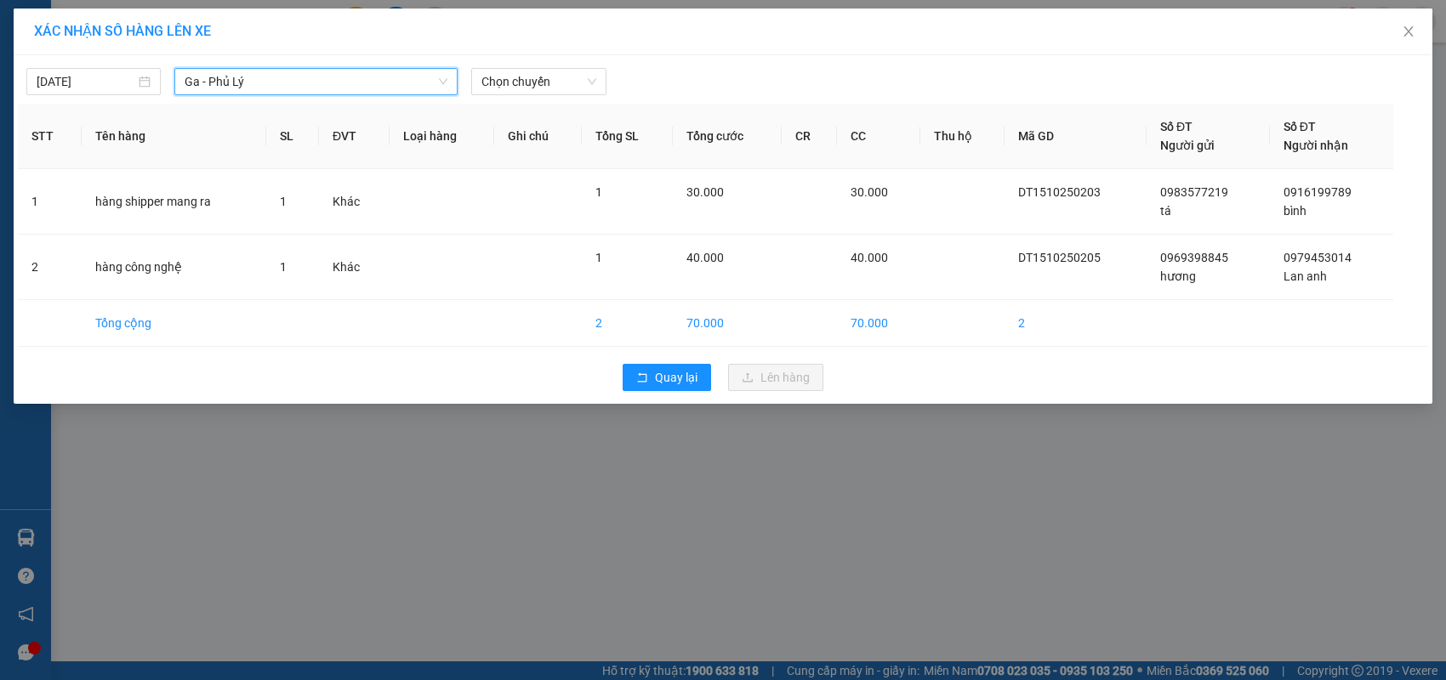
click at [514, 95] on div "[DATE] Ga - [GEOGRAPHIC_DATA] Ga - Phủ Lý LỌC THEO Nhóm tuyến Tuyến Chọn tất cả…" at bounding box center [723, 229] width 1419 height 349
click at [516, 90] on span "Chọn chuyến" at bounding box center [538, 82] width 114 height 26
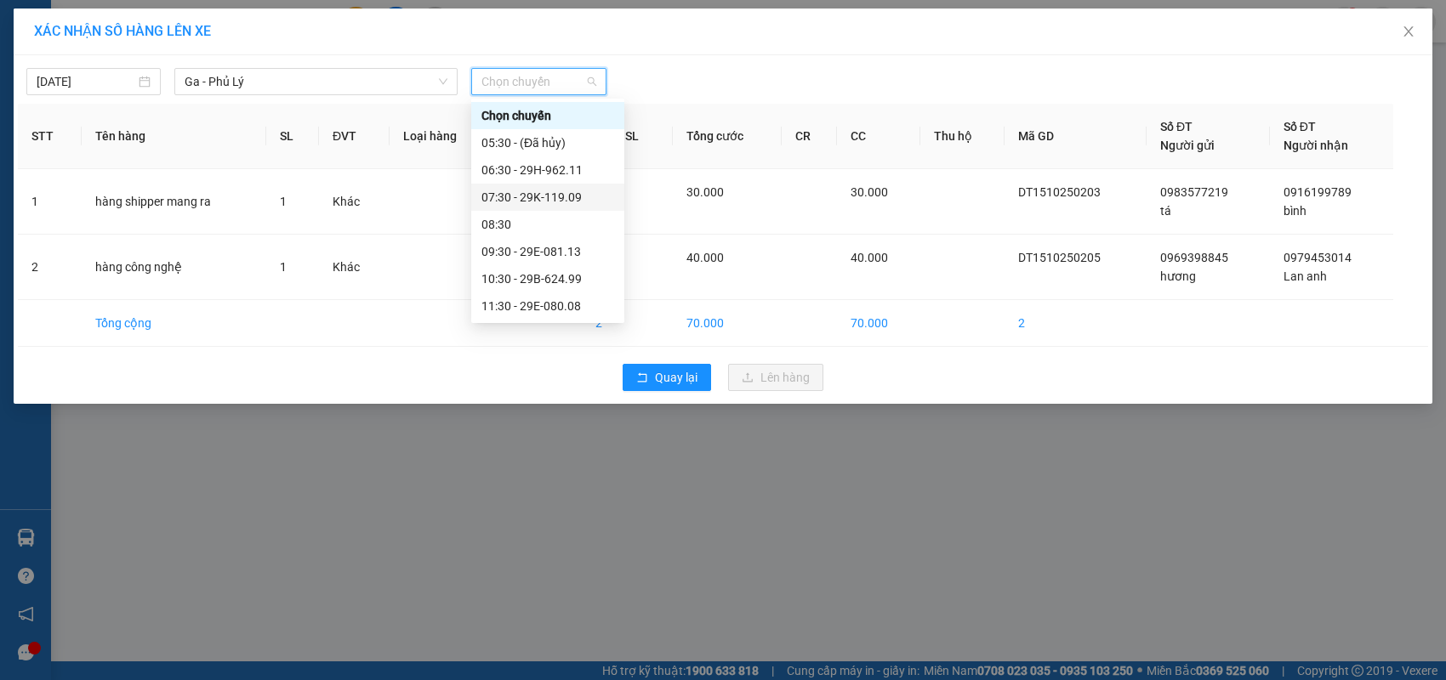
scroll to position [170, 0]
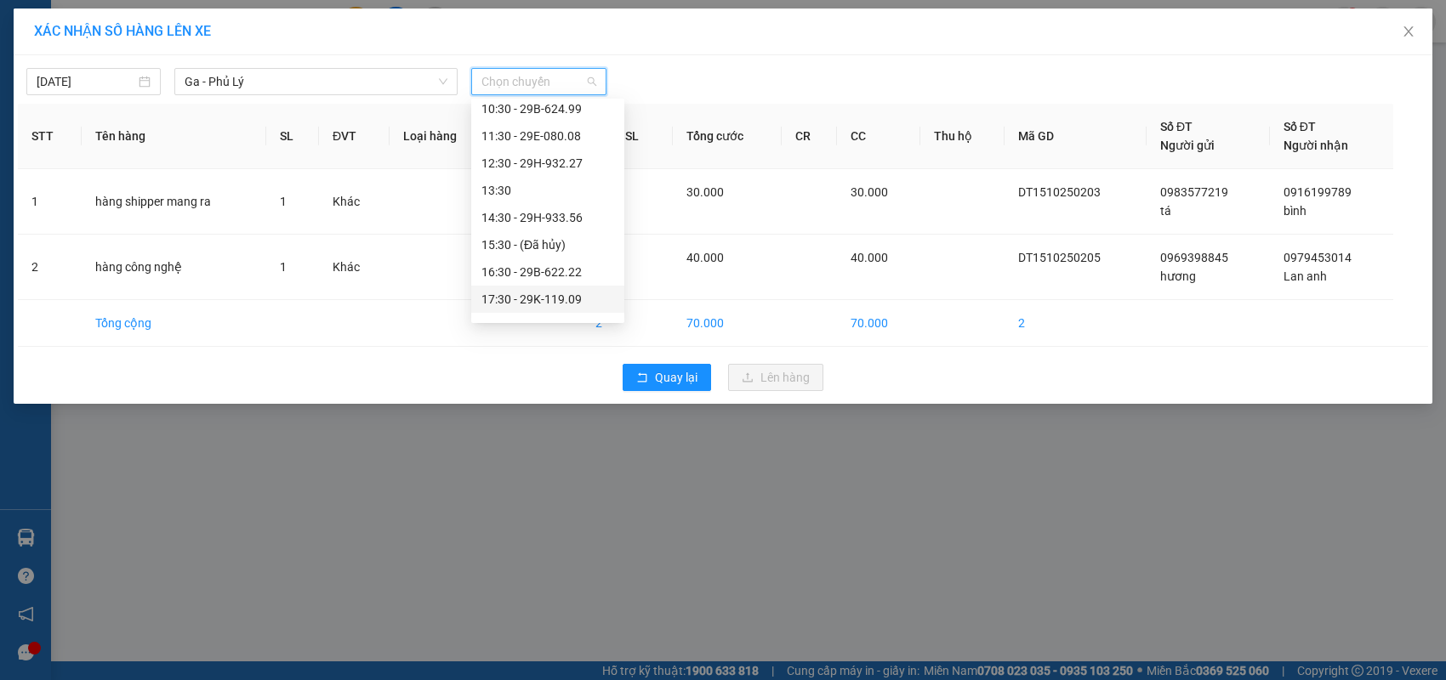
click at [560, 298] on div "17:30 - 29K-119.09" at bounding box center [547, 299] width 133 height 19
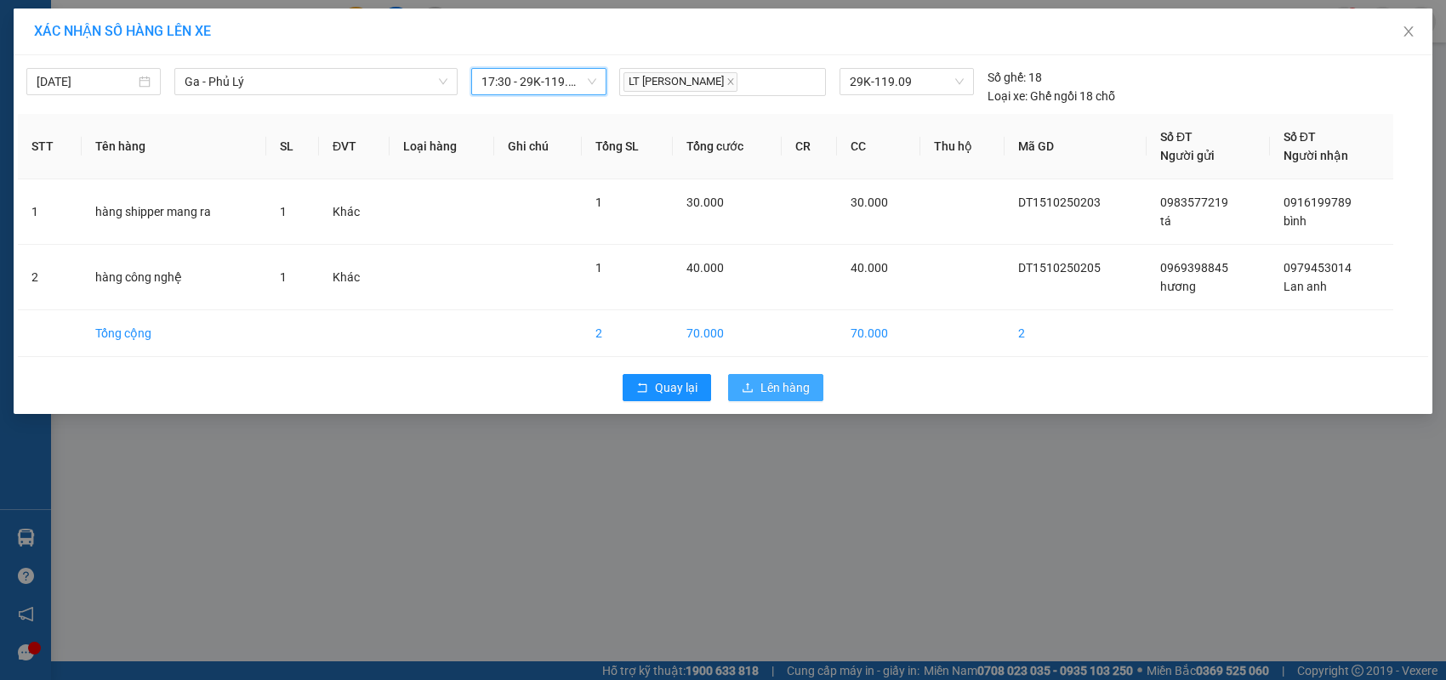
click at [764, 387] on span "Lên hàng" at bounding box center [784, 387] width 49 height 19
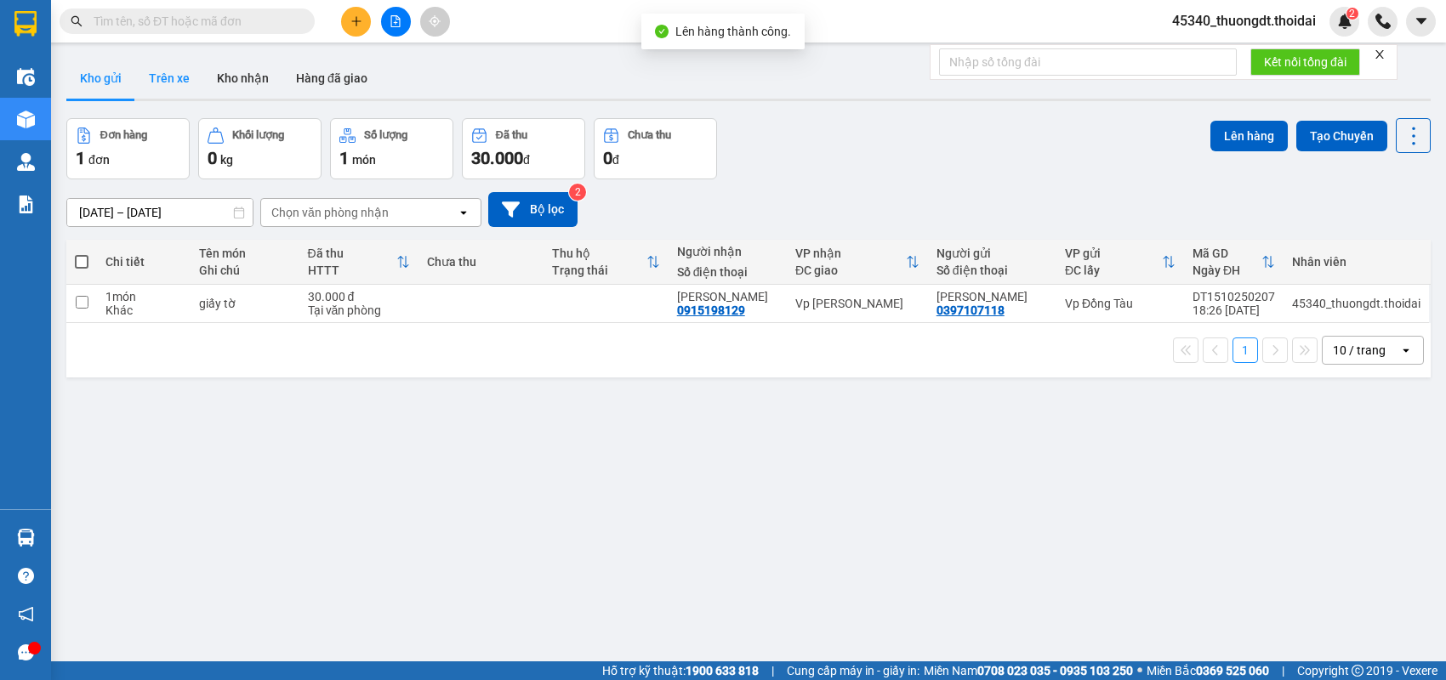
click at [168, 82] on button "Trên xe" at bounding box center [169, 78] width 68 height 41
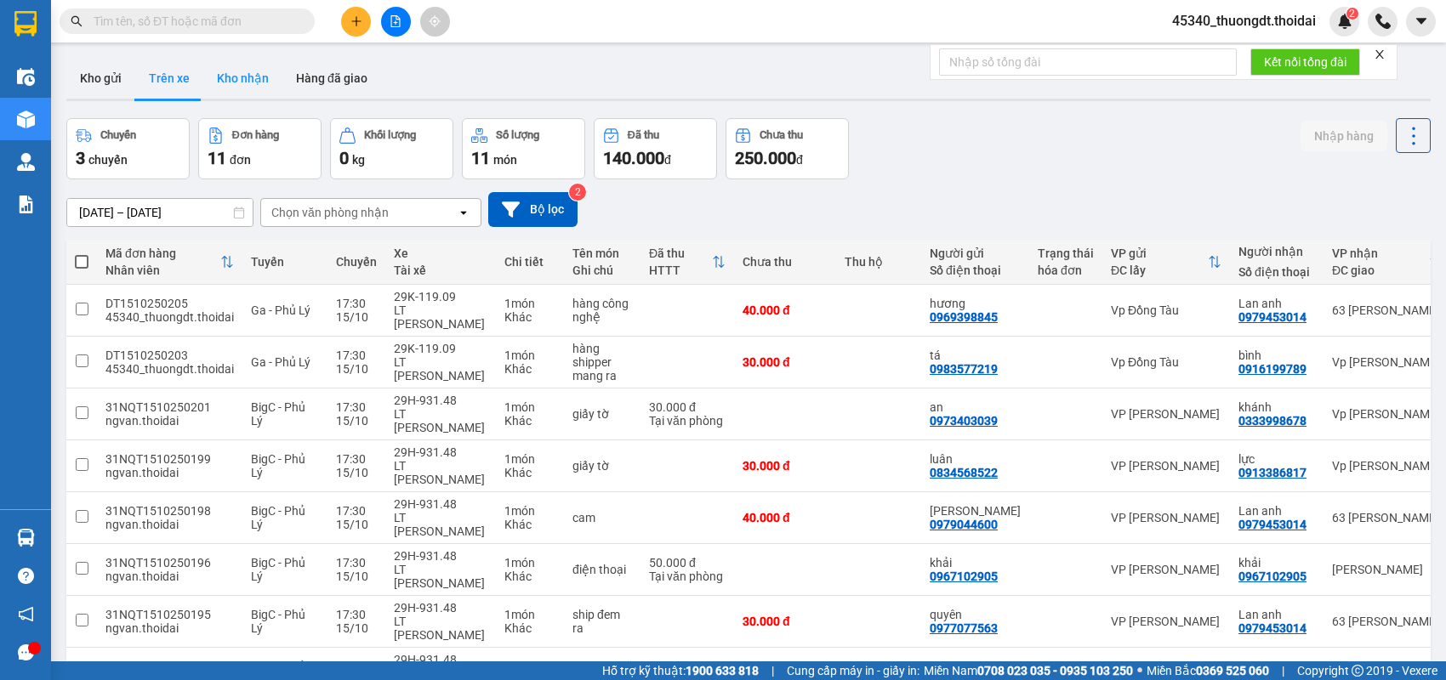
click at [253, 83] on button "Kho nhận" at bounding box center [242, 78] width 79 height 41
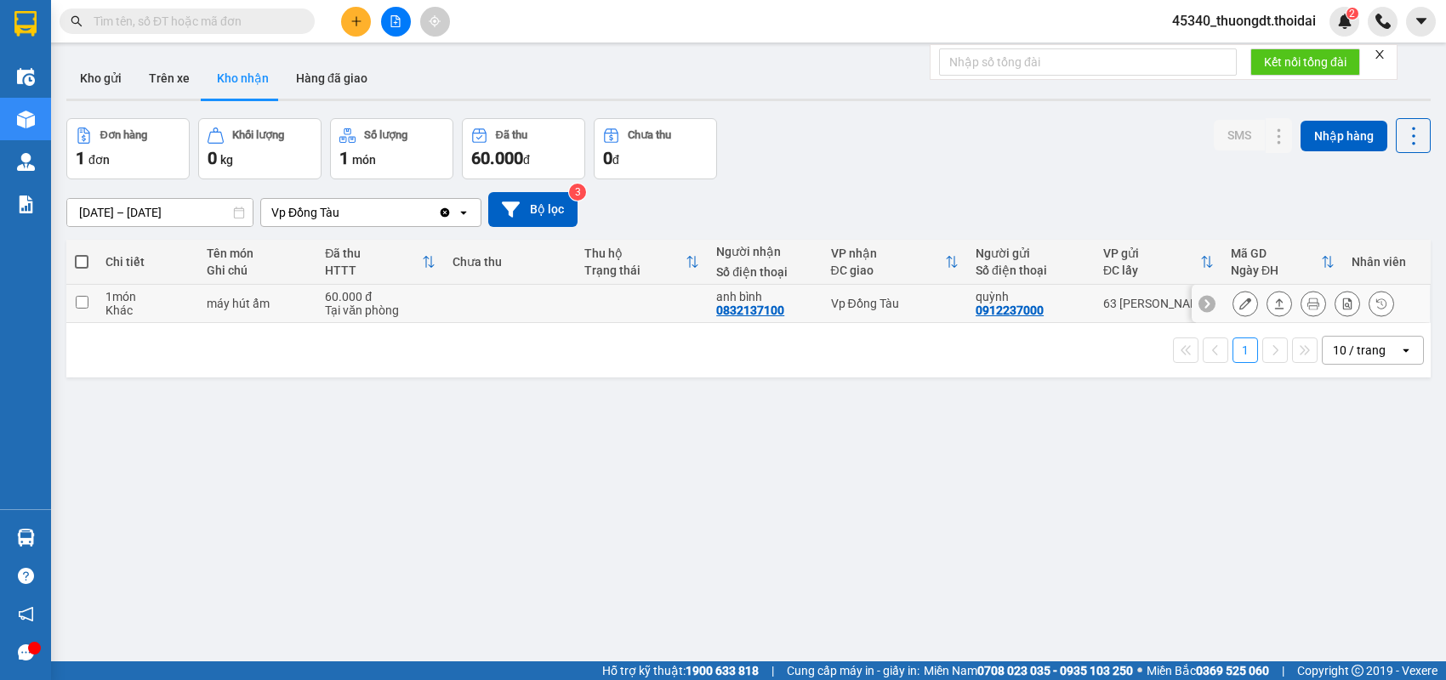
click at [1273, 304] on icon at bounding box center [1279, 304] width 12 height 12
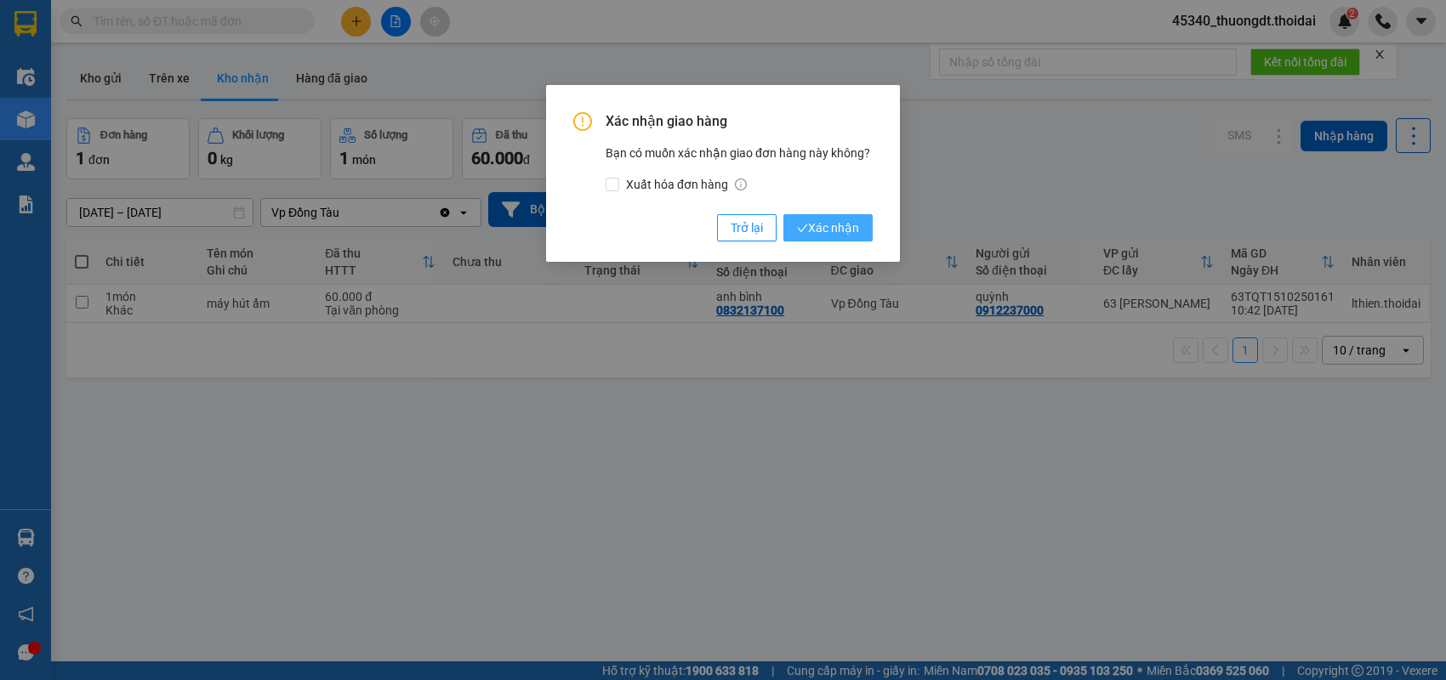
click at [847, 231] on span "Xác nhận" at bounding box center [828, 228] width 62 height 19
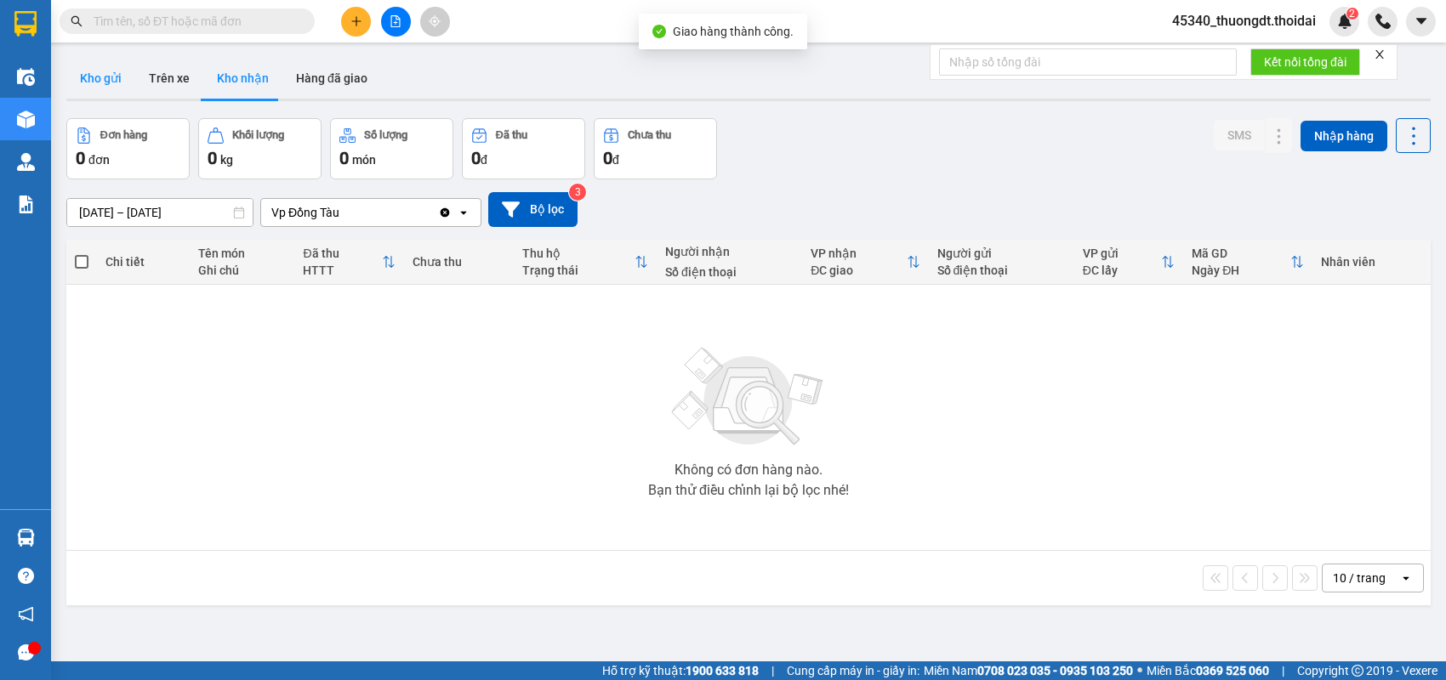
click at [98, 80] on button "Kho gửi" at bounding box center [100, 78] width 69 height 41
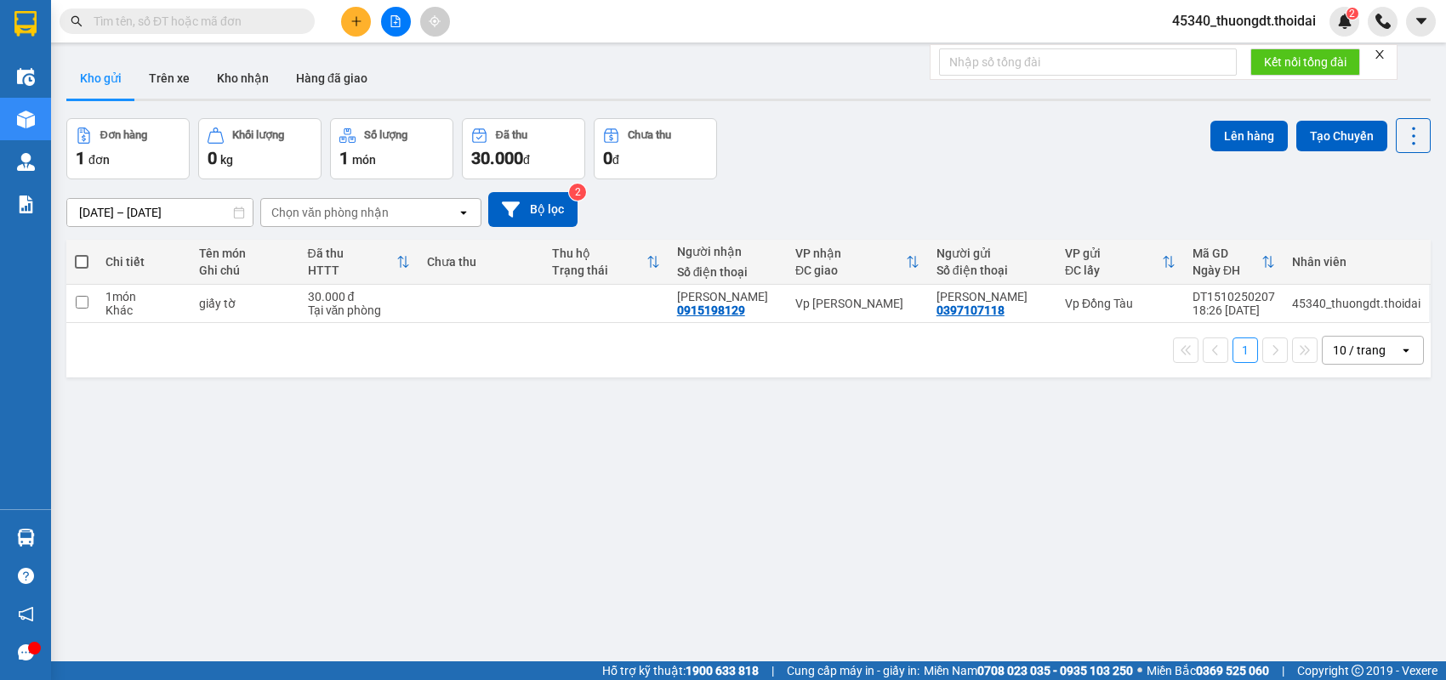
click at [131, 299] on div "1 món" at bounding box center [143, 297] width 77 height 14
checkbox input "true"
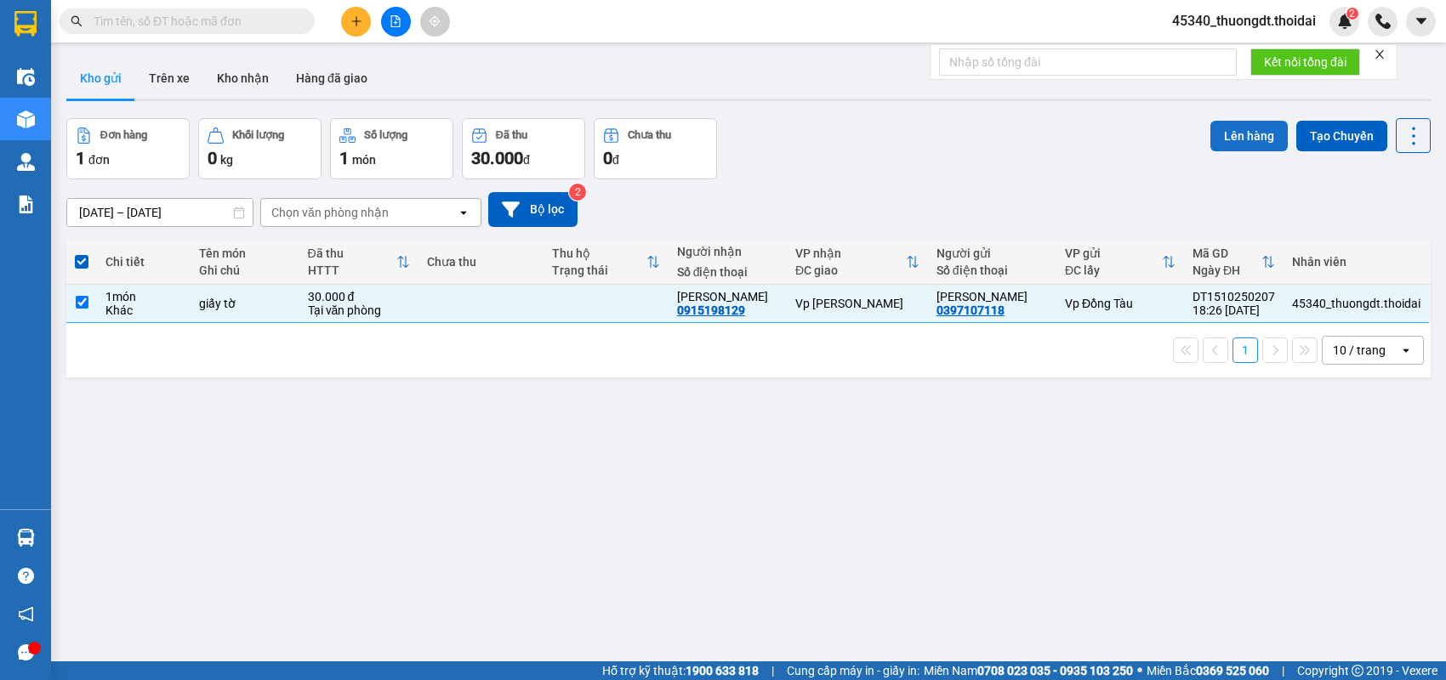
click at [1219, 139] on button "Lên hàng" at bounding box center [1248, 136] width 77 height 31
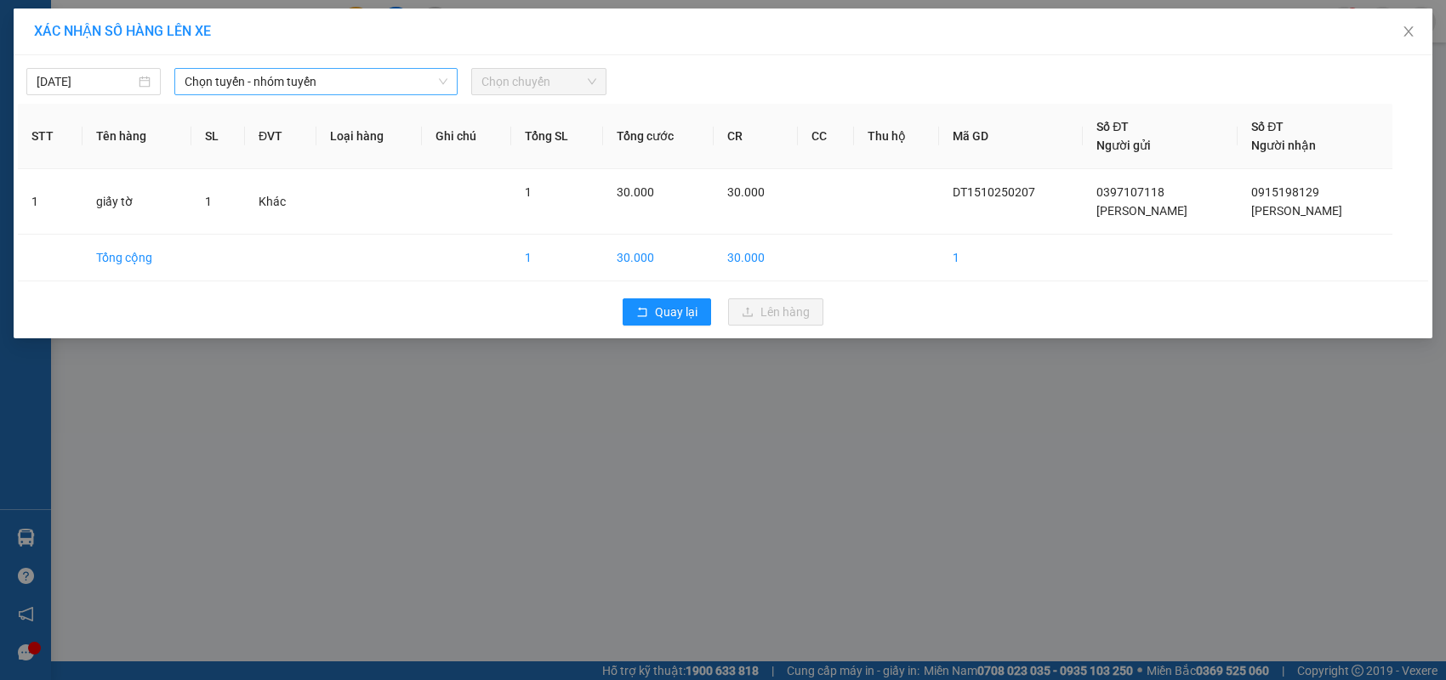
click at [351, 88] on span "Chọn tuyến - nhóm tuyến" at bounding box center [316, 82] width 263 height 26
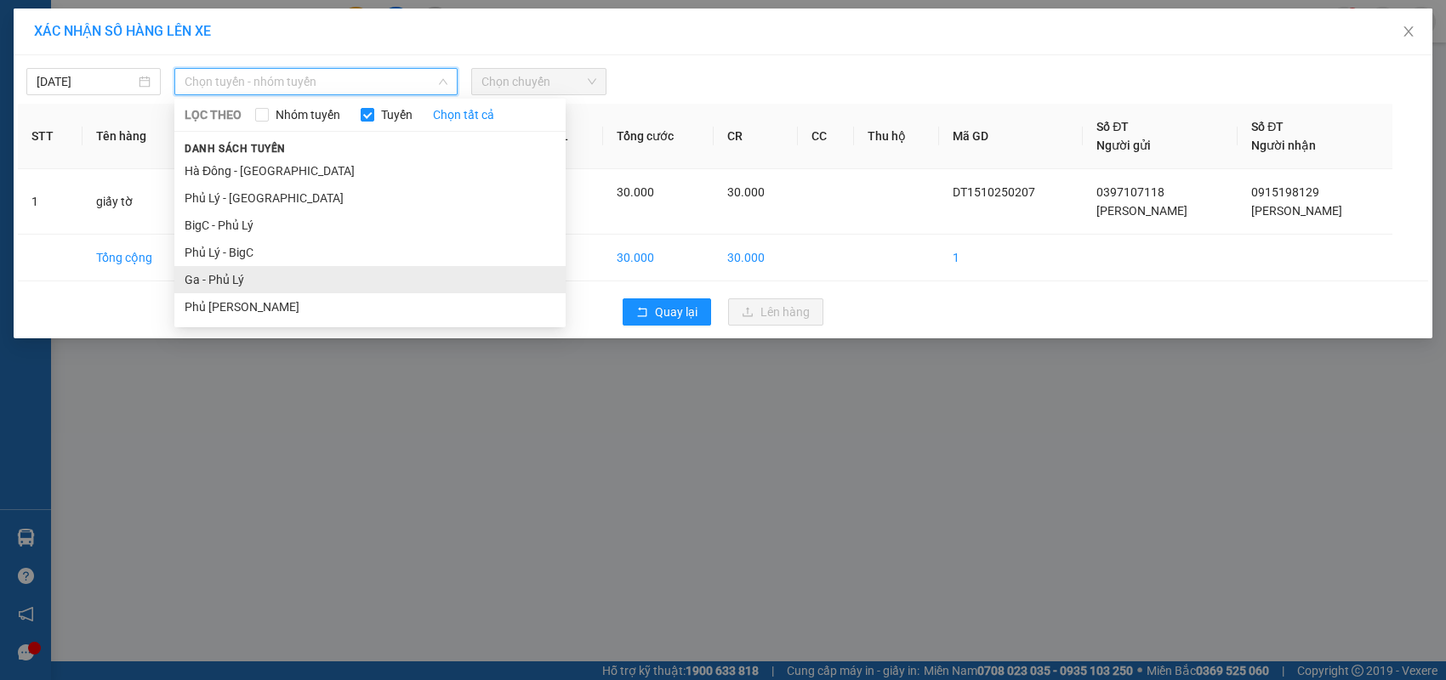
click at [255, 275] on li "Ga - Phủ Lý" at bounding box center [369, 279] width 391 height 27
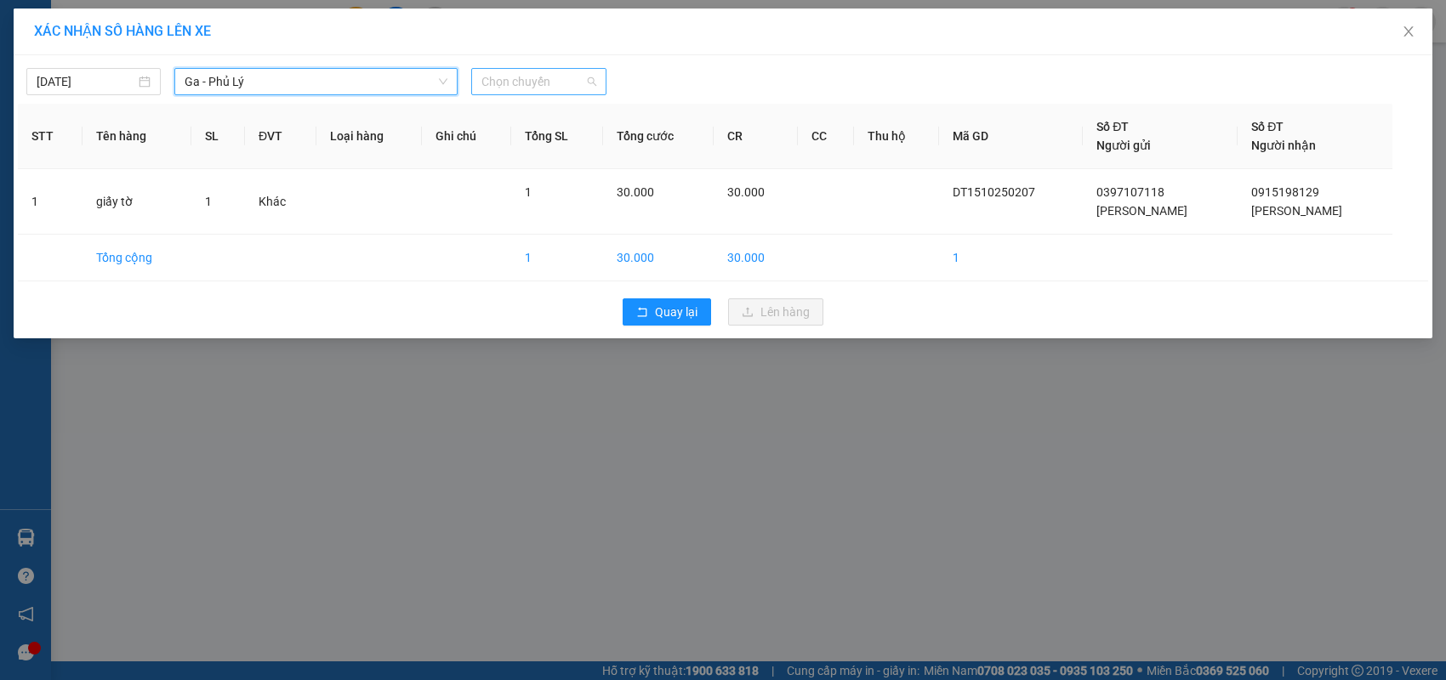
click at [550, 88] on span "Chọn chuyến" at bounding box center [538, 82] width 114 height 26
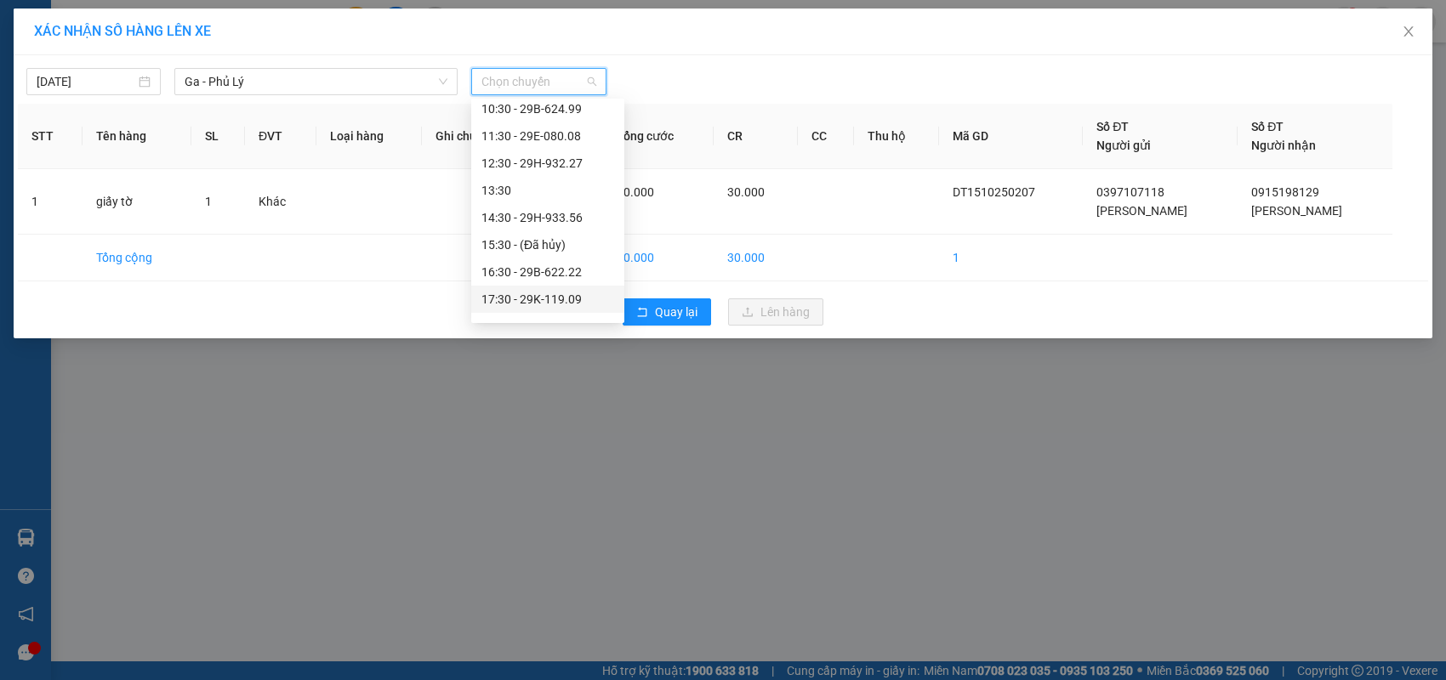
scroll to position [255, 0]
click at [569, 244] on div "18:30 - 29B-607.81" at bounding box center [547, 241] width 133 height 19
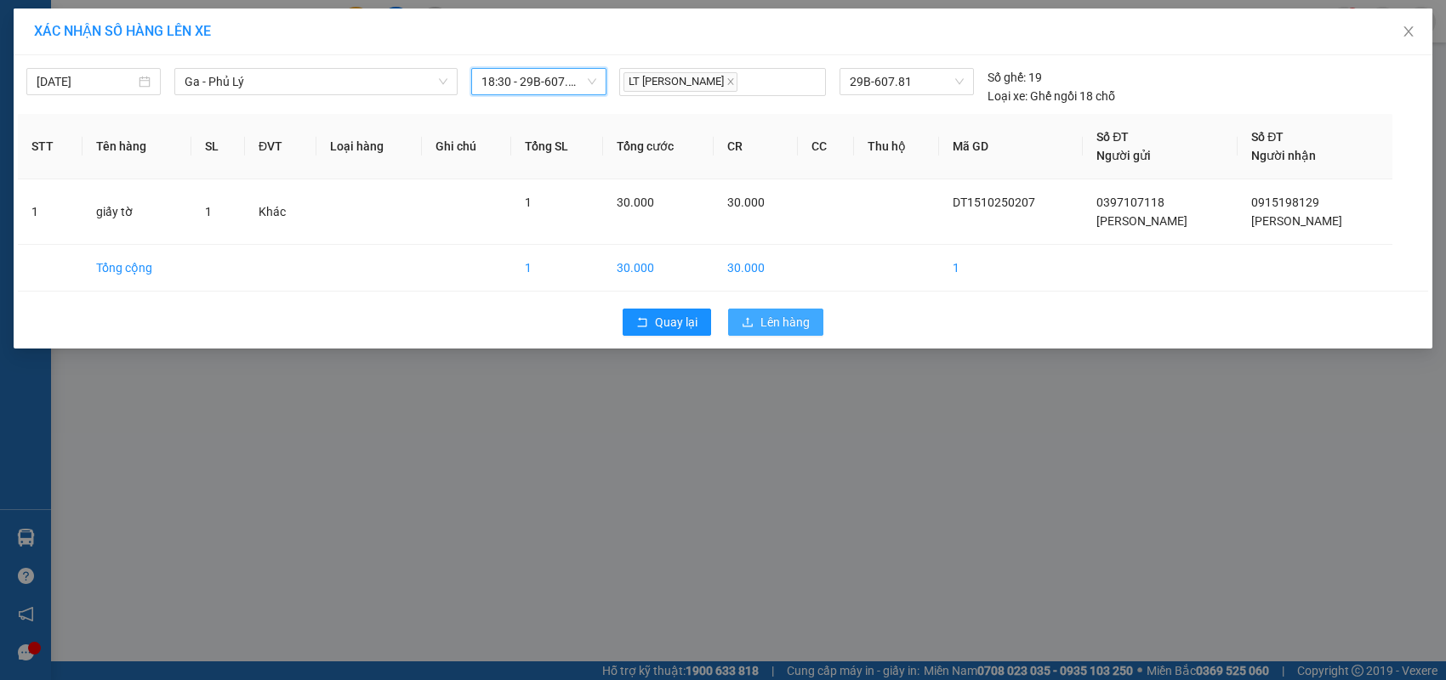
click at [760, 322] on span "Lên hàng" at bounding box center [784, 322] width 49 height 19
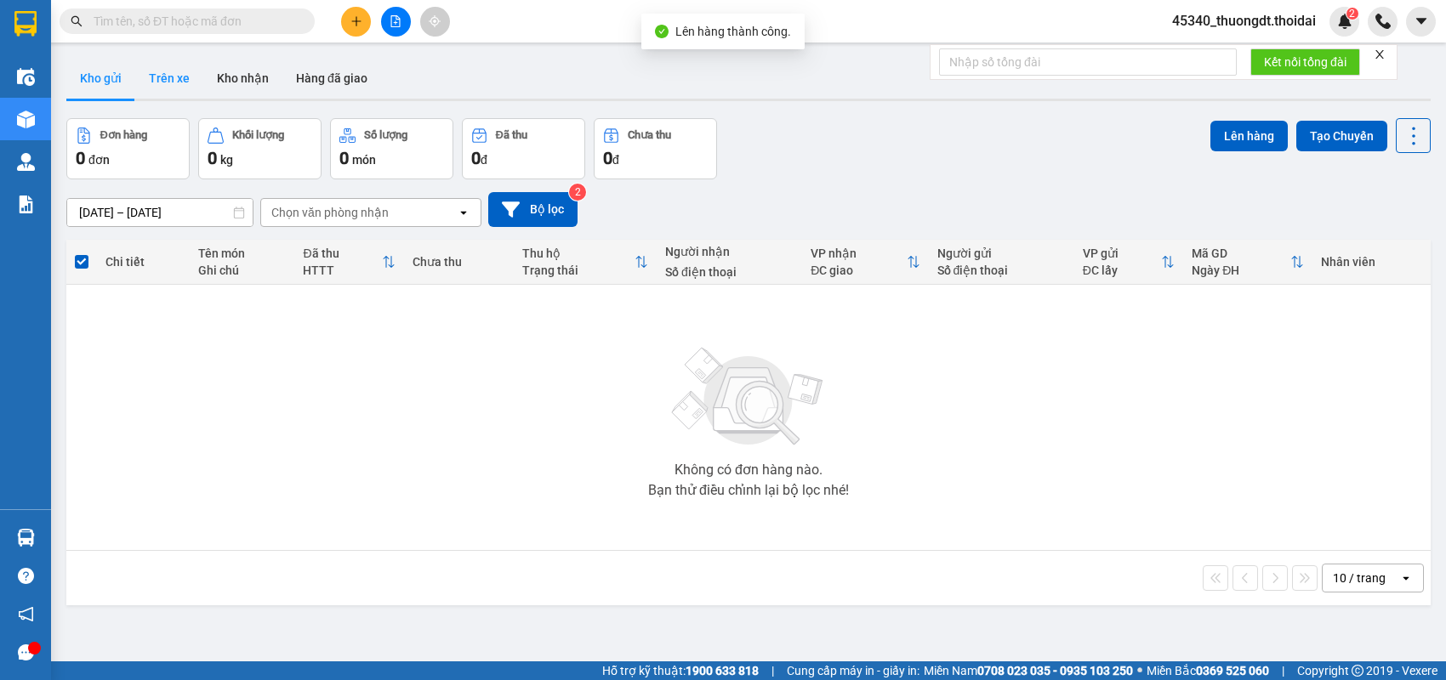
click at [182, 86] on button "Trên xe" at bounding box center [169, 78] width 68 height 41
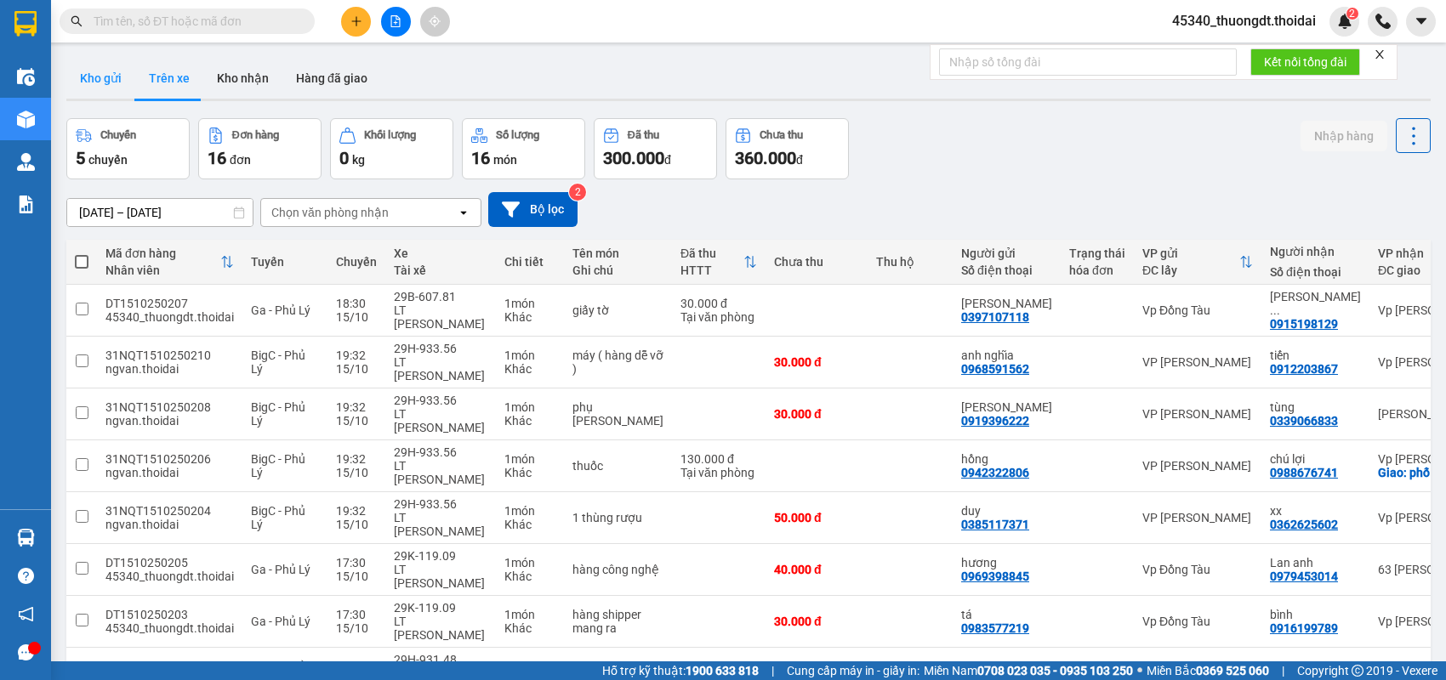
click at [114, 75] on button "Kho gửi" at bounding box center [100, 78] width 69 height 41
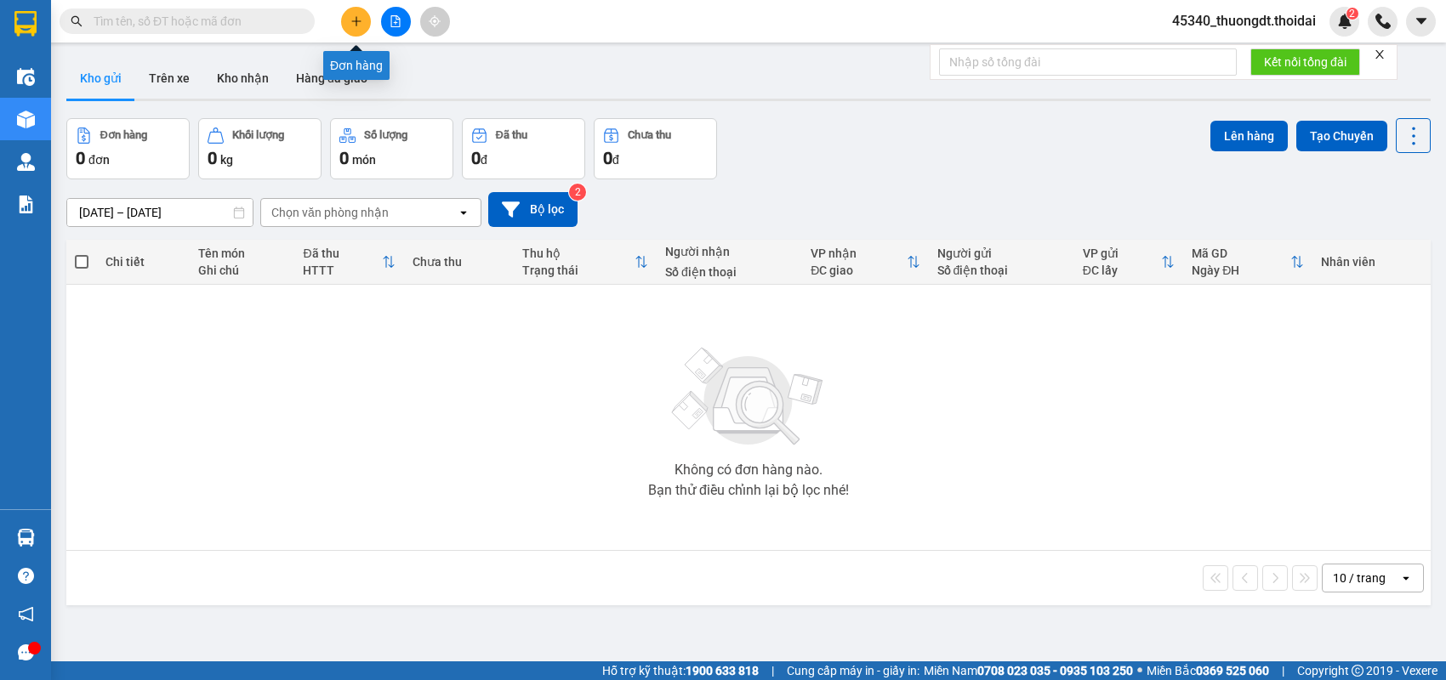
click at [350, 21] on button at bounding box center [356, 22] width 30 height 30
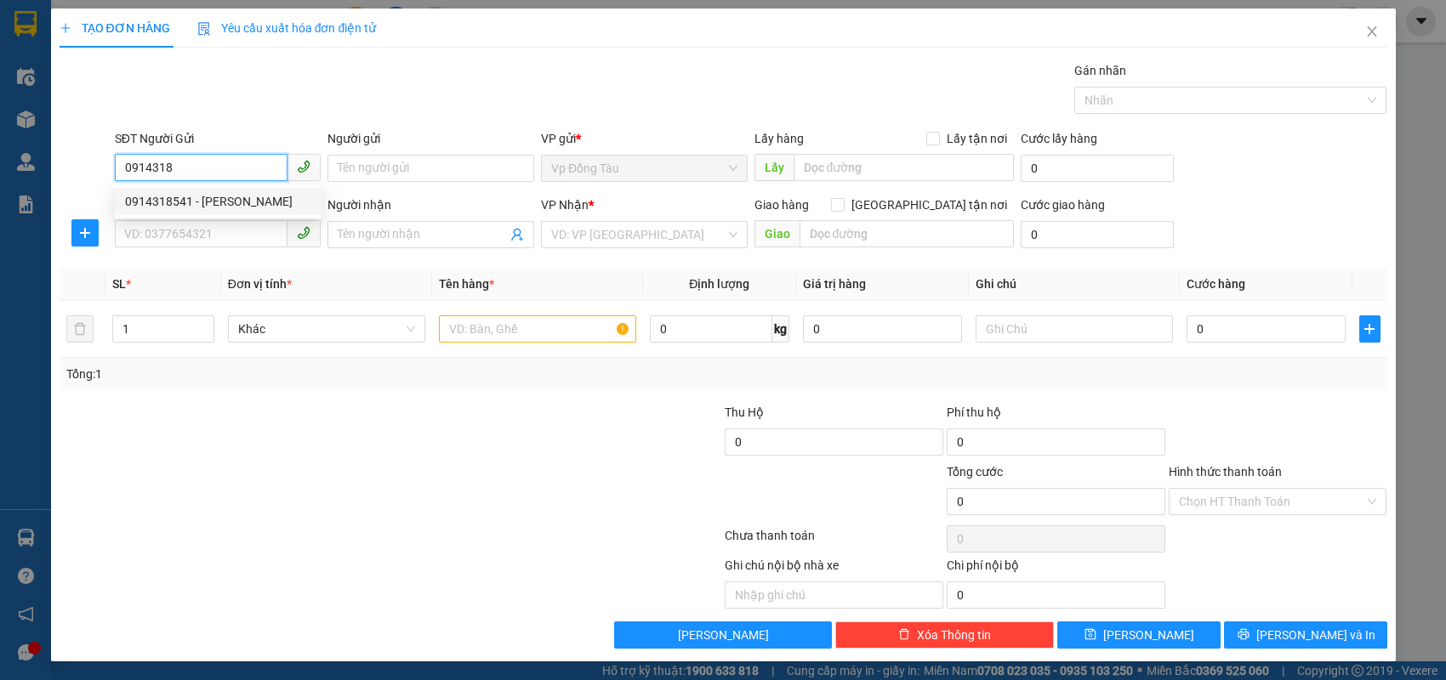
click at [244, 206] on div "0914318541 - [PERSON_NAME]" at bounding box center [218, 201] width 186 height 19
type input "0914318541"
type input "[PERSON_NAME]"
type input "0914318541"
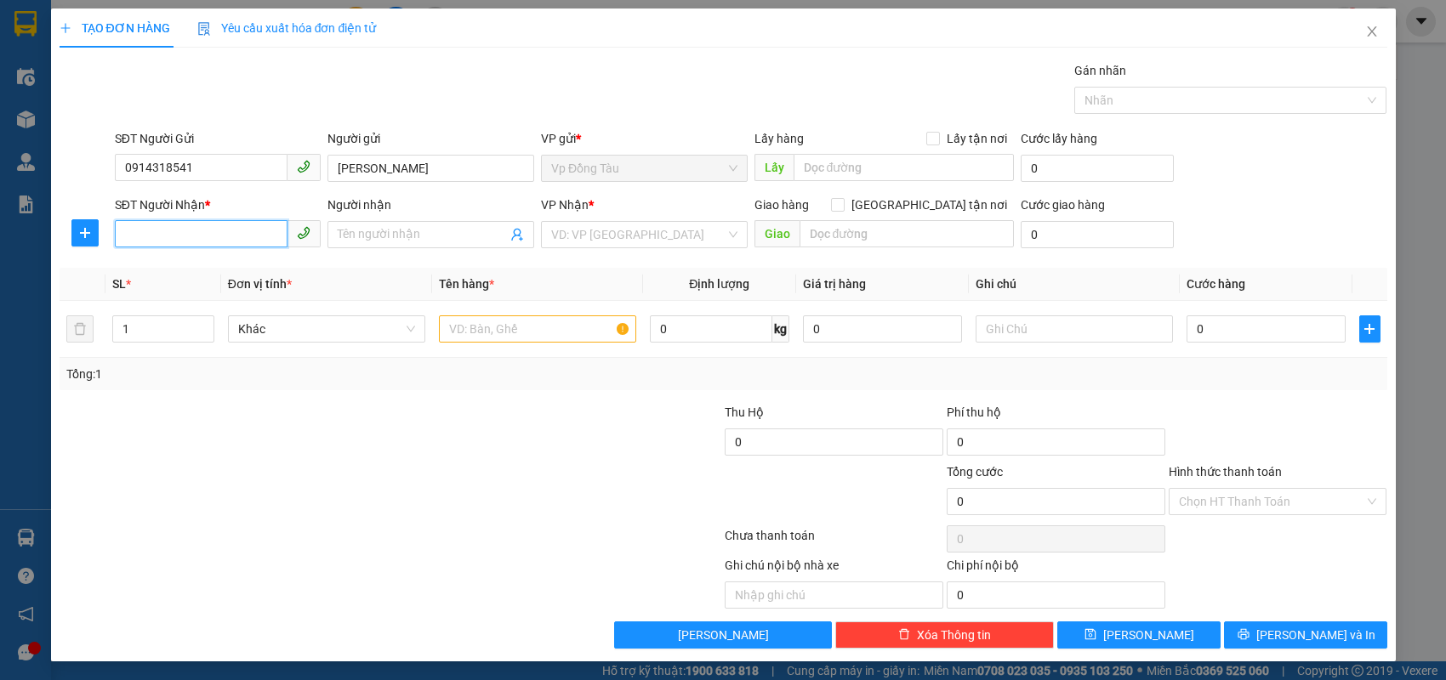
click at [229, 227] on input "SĐT Người Nhận *" at bounding box center [201, 233] width 173 height 27
click at [219, 263] on div "0917659052 - bằng" at bounding box center [218, 268] width 186 height 19
type input "0917659052"
type input "bằng"
click at [492, 328] on input "text" at bounding box center [537, 329] width 197 height 27
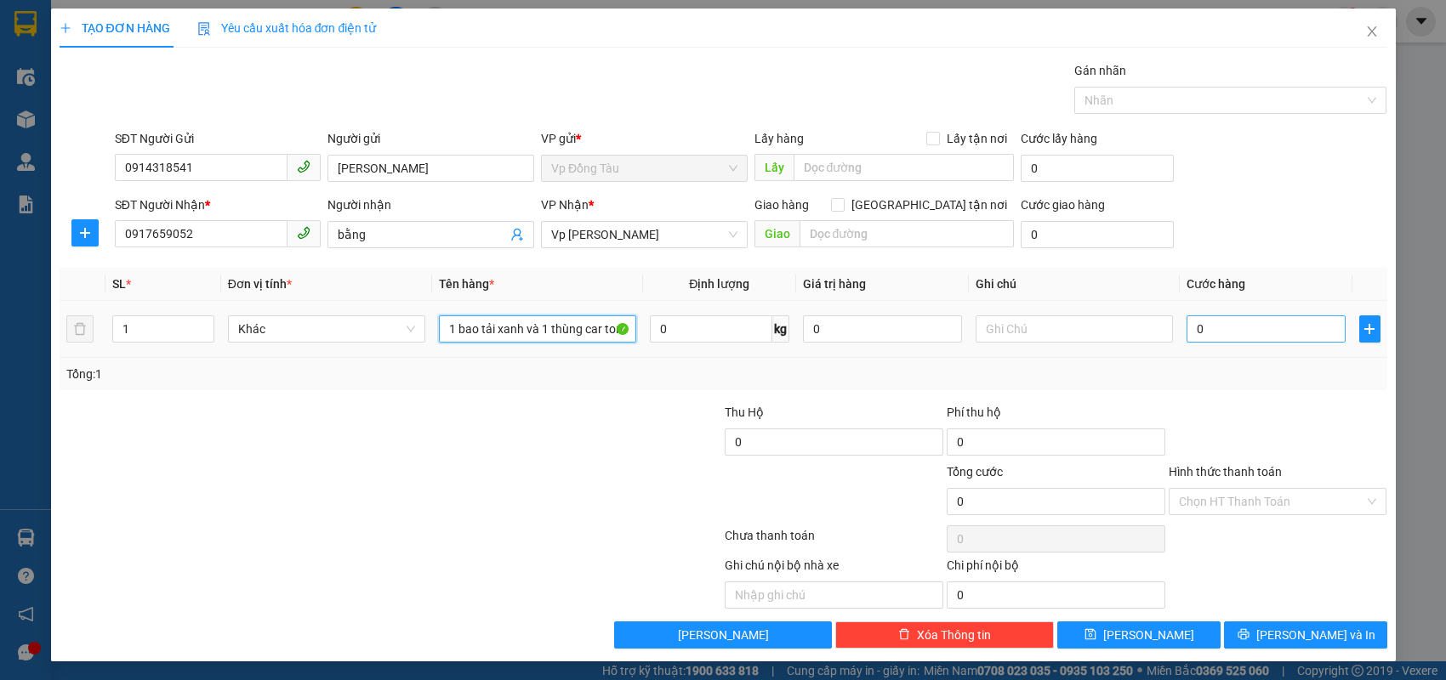
type input "1 bao tải xanh và 1 thùng car ton"
click at [1273, 331] on input "0" at bounding box center [1265, 329] width 159 height 27
type input "8"
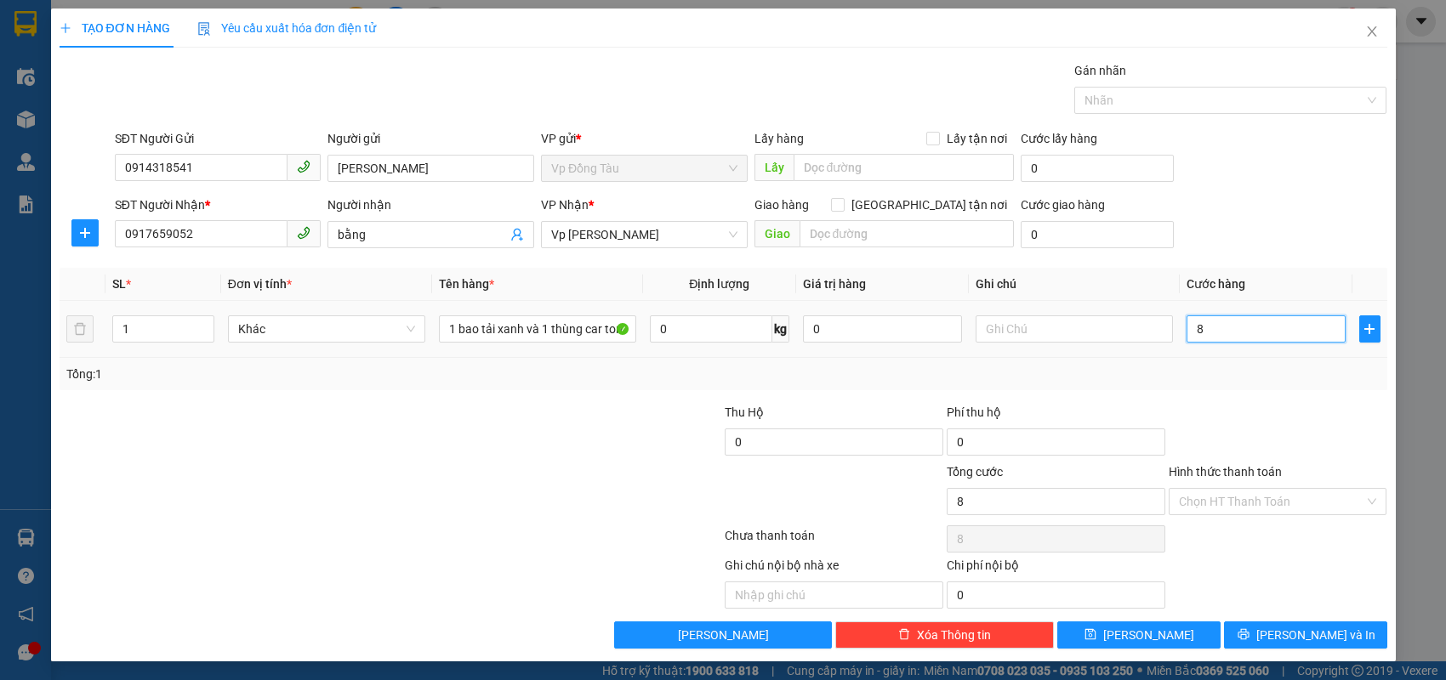
type input "80"
type input "80.000"
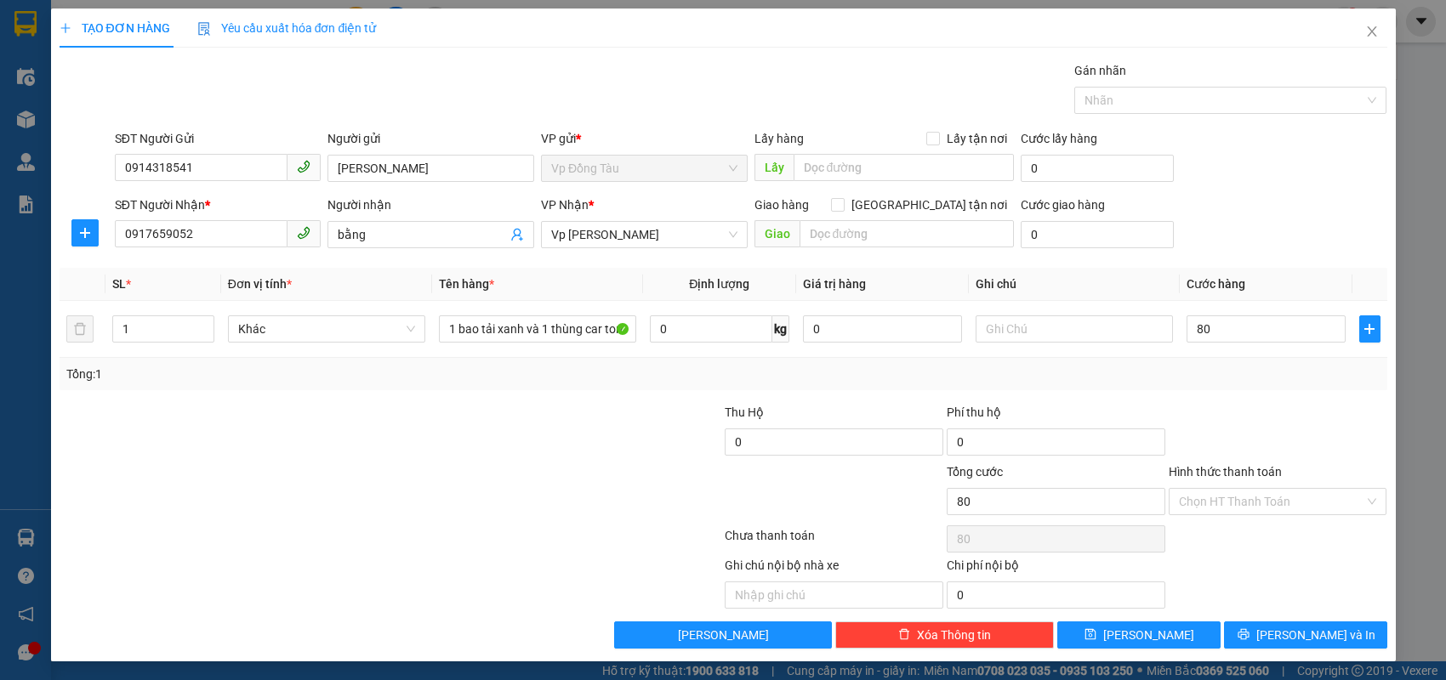
type input "80.000"
click at [1192, 376] on div "Tổng: 1" at bounding box center [723, 374] width 1314 height 19
click at [1262, 624] on button "[PERSON_NAME] và In" at bounding box center [1305, 635] width 163 height 27
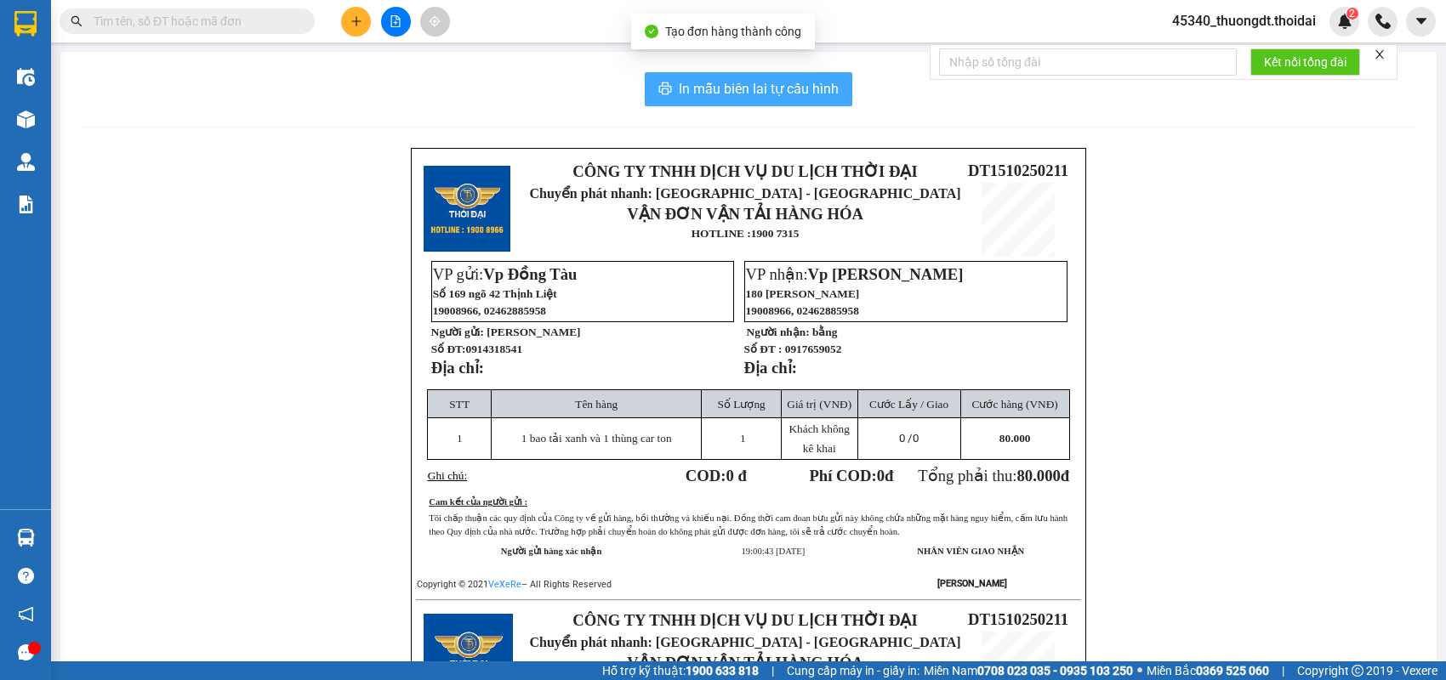
click at [669, 91] on button "In mẫu biên lai tự cấu hình" at bounding box center [749, 89] width 208 height 34
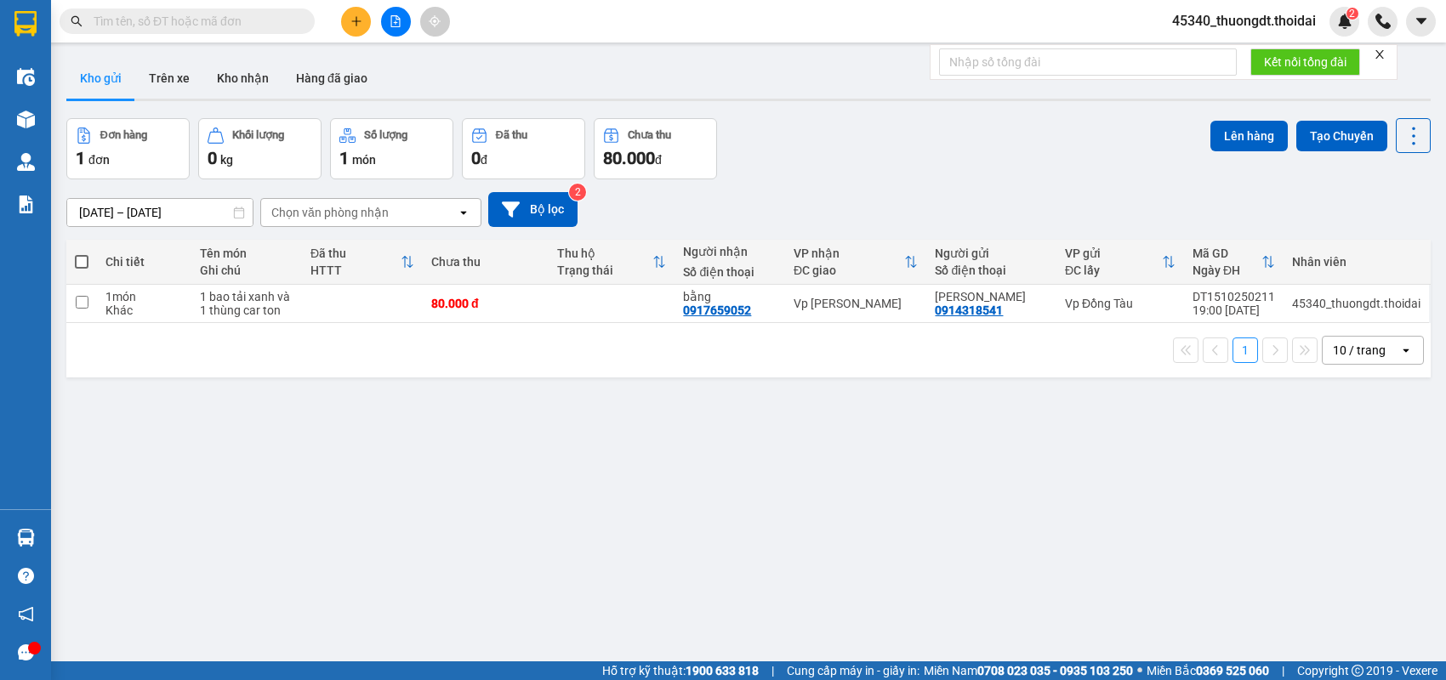
click at [262, 20] on input "text" at bounding box center [194, 21] width 201 height 19
paste input "0982029800"
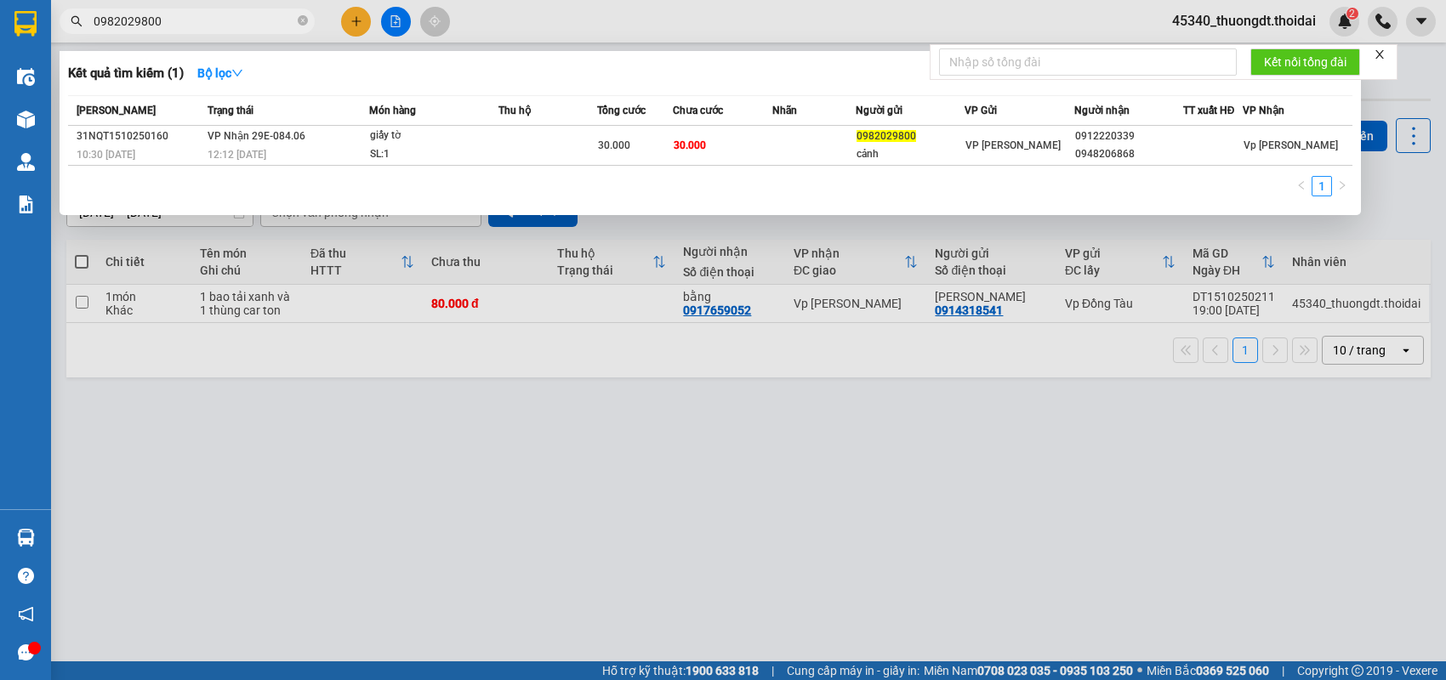
type input "0982029800"
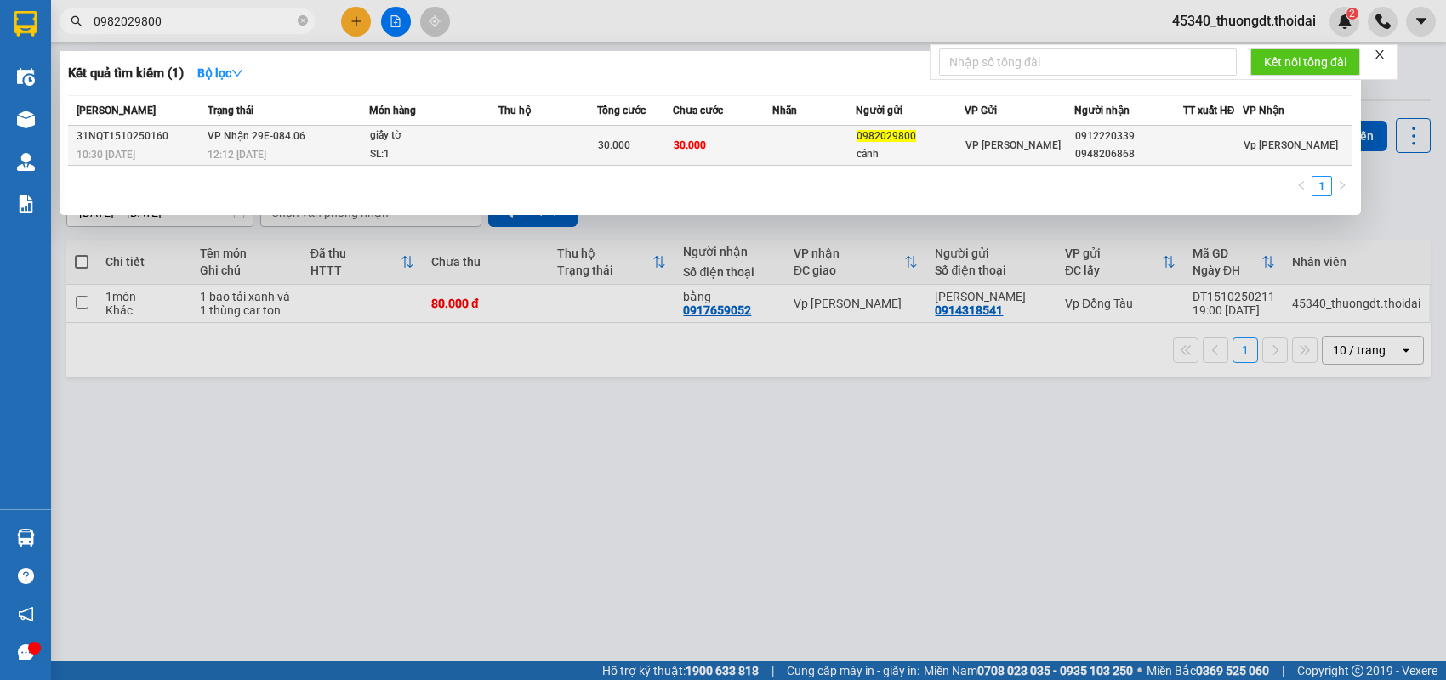
click at [1092, 145] on div "0948206868" at bounding box center [1128, 154] width 107 height 18
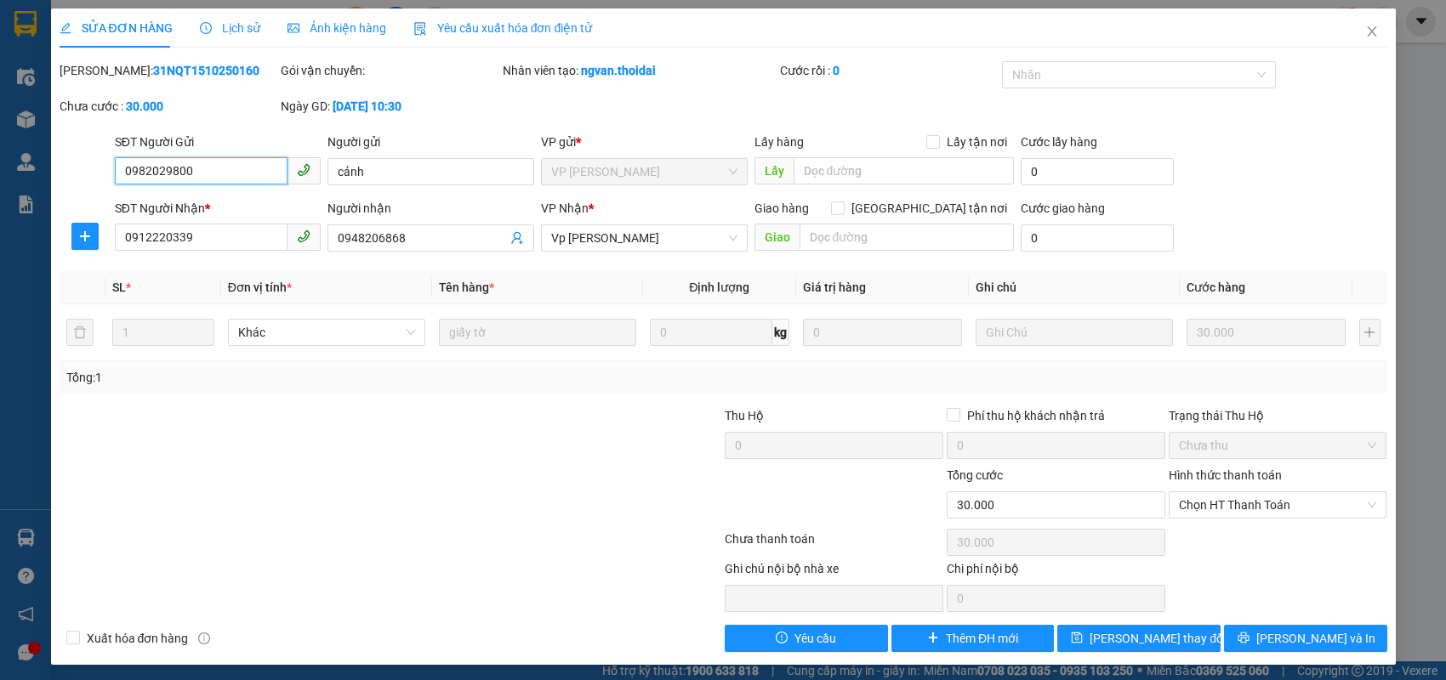
type input "0982029800"
type input "cảnh"
type input "0912220339"
type input "0948206868"
type input "0"
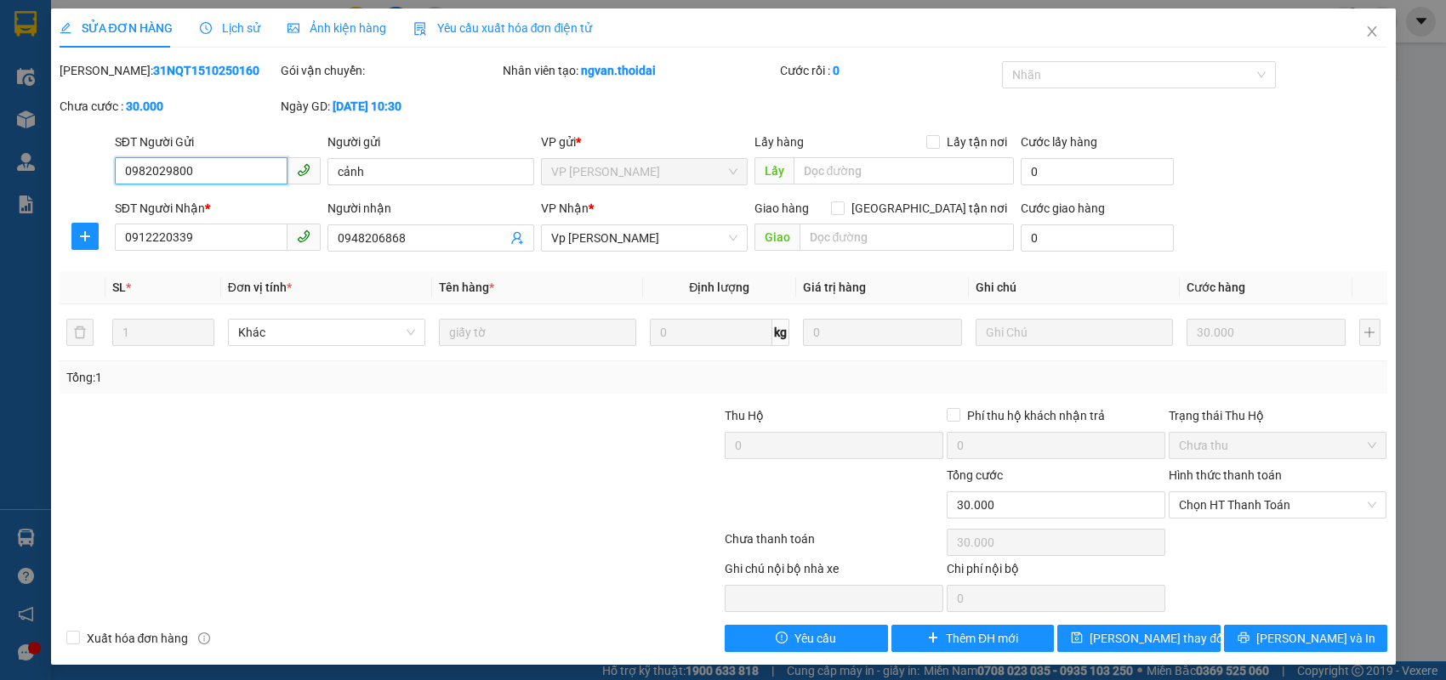
type input "30.000"
drag, startPoint x: 215, startPoint y: 238, endPoint x: 52, endPoint y: 242, distance: 163.3
click at [52, 242] on div "SỬA ĐƠN HÀNG Lịch sử Ảnh kiện hàng Yêu cầu xuất hóa đơn điện tử Total Paid Fee …" at bounding box center [723, 337] width 1345 height 657
drag, startPoint x: 429, startPoint y: 241, endPoint x: 303, endPoint y: 265, distance: 129.1
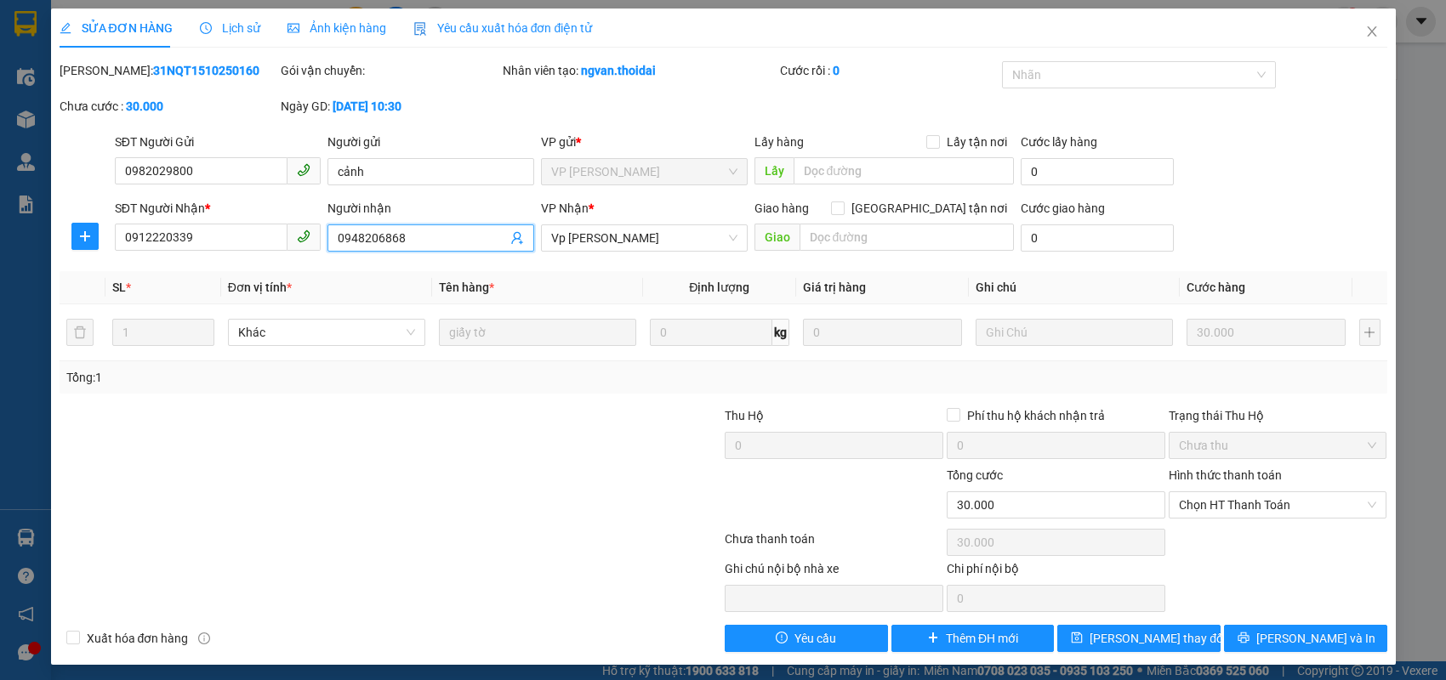
click at [303, 265] on div "Total Paid Fee 0 Total UnPaid Fee 30.000 Cash Collection Total Fee Mã ĐH: 31NQT…" at bounding box center [724, 356] width 1328 height 591
click at [1365, 27] on icon "close" at bounding box center [1372, 32] width 14 height 14
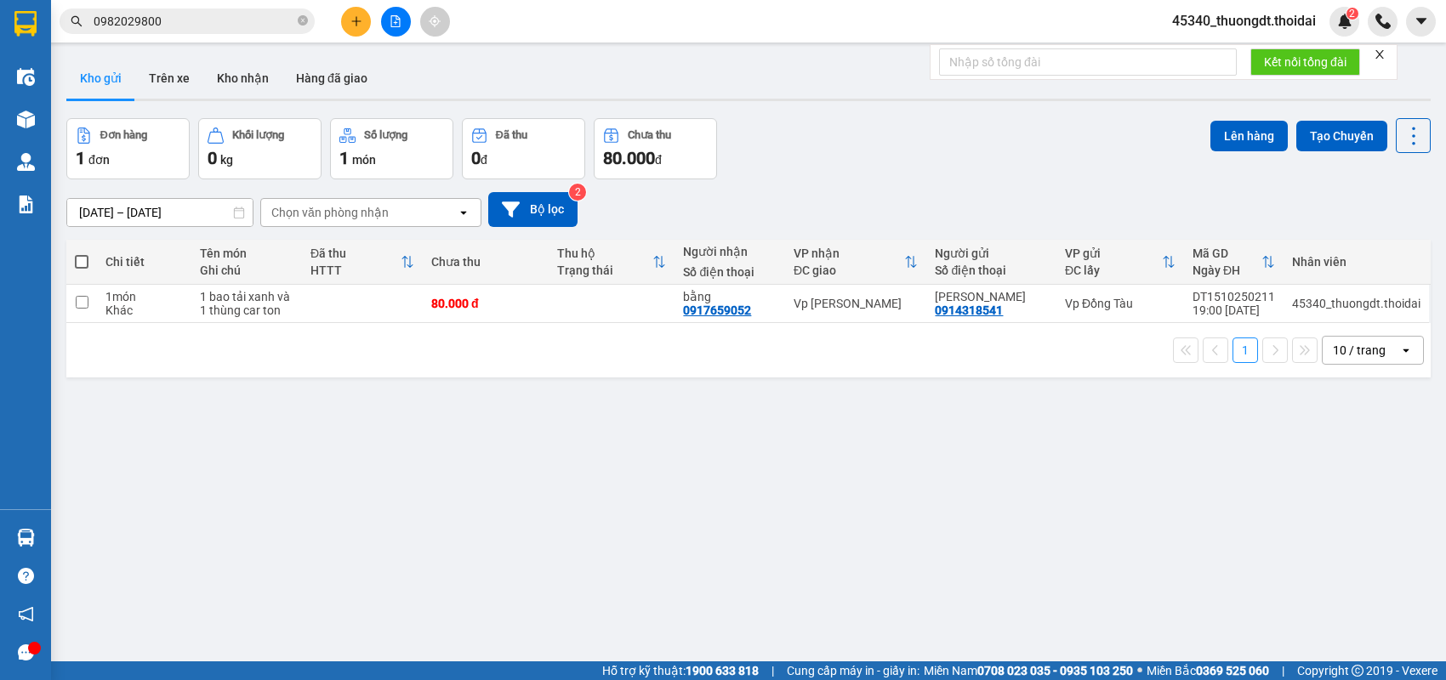
click at [209, 27] on input "0982029800" at bounding box center [194, 21] width 201 height 19
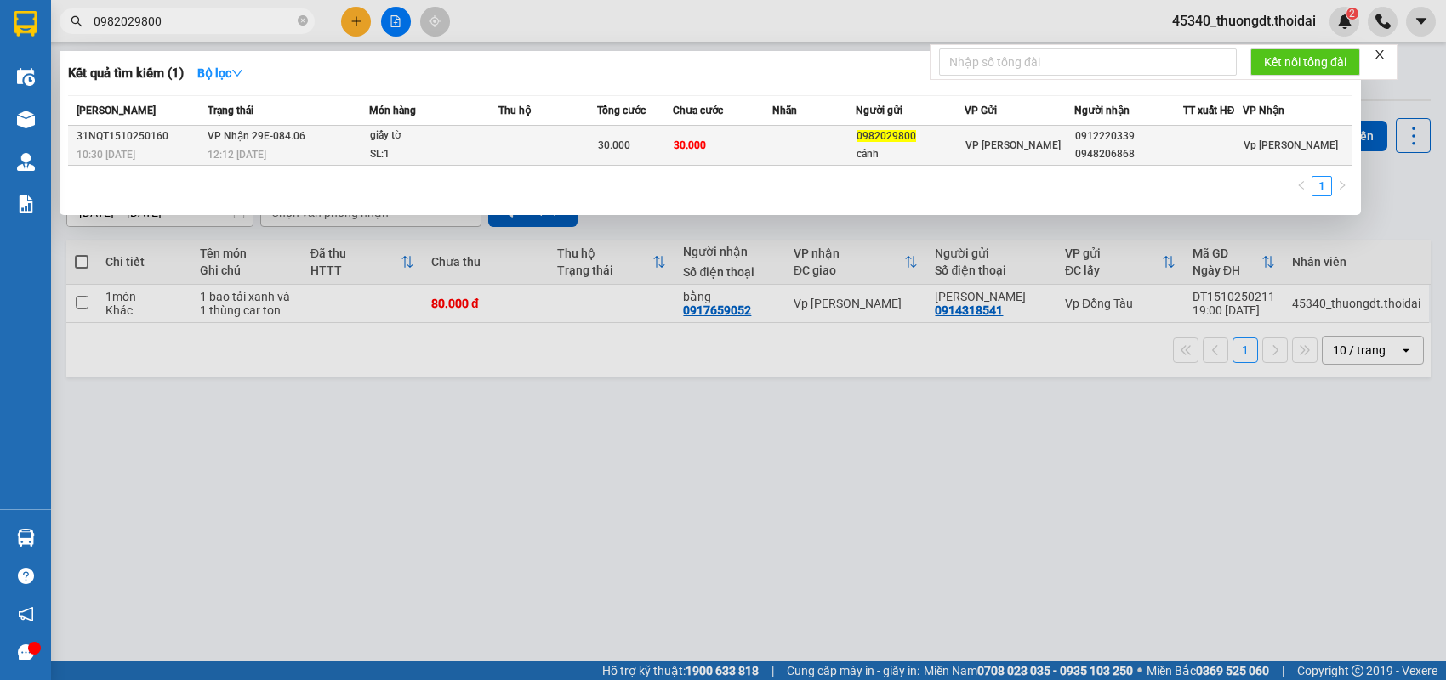
click at [907, 132] on span "0982029800" at bounding box center [886, 136] width 60 height 12
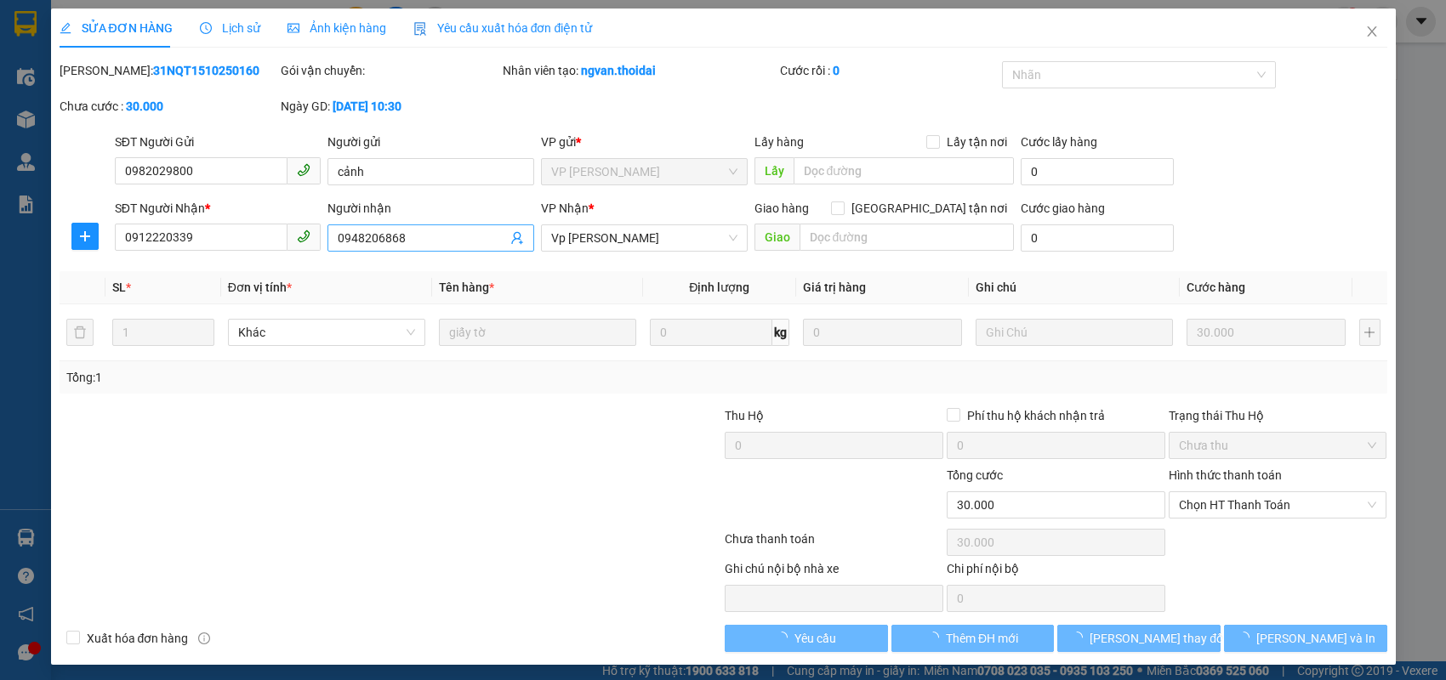
type input "0982029800"
type input "cảnh"
type input "0912220339"
type input "0948206868"
type input "0"
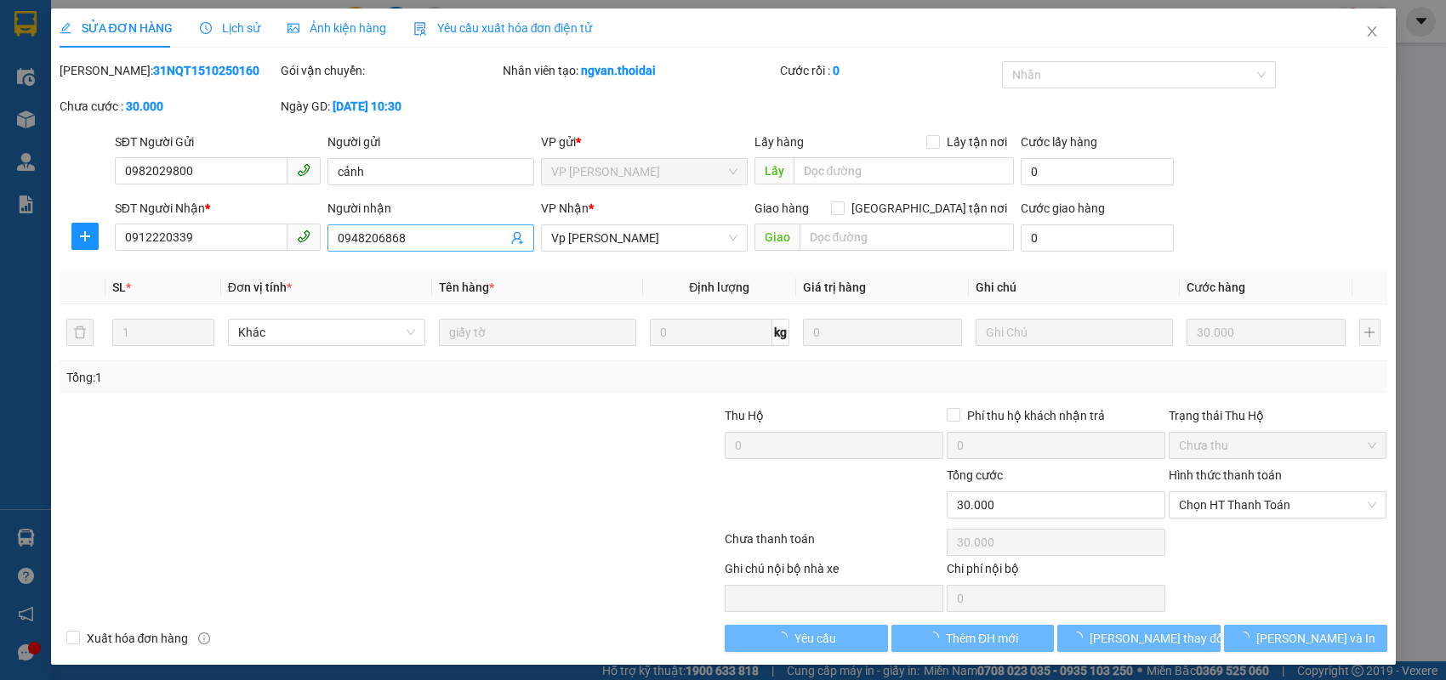
type input "30.000"
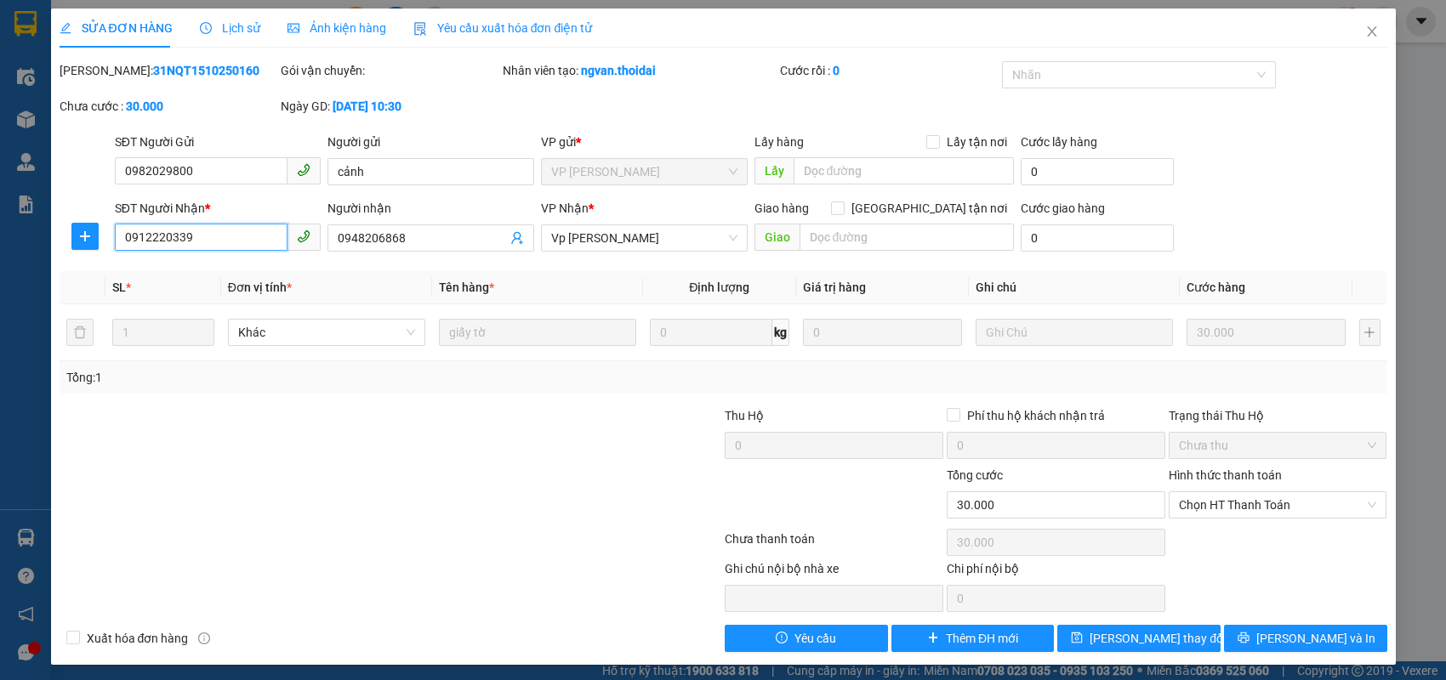
drag, startPoint x: 244, startPoint y: 236, endPoint x: 34, endPoint y: 263, distance: 211.8
click at [34, 263] on div "SỬA ĐƠN HÀNG Lịch sử Ảnh kiện hàng Yêu cầu xuất hóa đơn điện tử Total Paid Fee …" at bounding box center [723, 340] width 1446 height 680
drag, startPoint x: 1364, startPoint y: 38, endPoint x: 1125, endPoint y: 3, distance: 241.5
click at [1365, 37] on icon "close" at bounding box center [1372, 32] width 14 height 14
